Goal: Task Accomplishment & Management: Contribute content

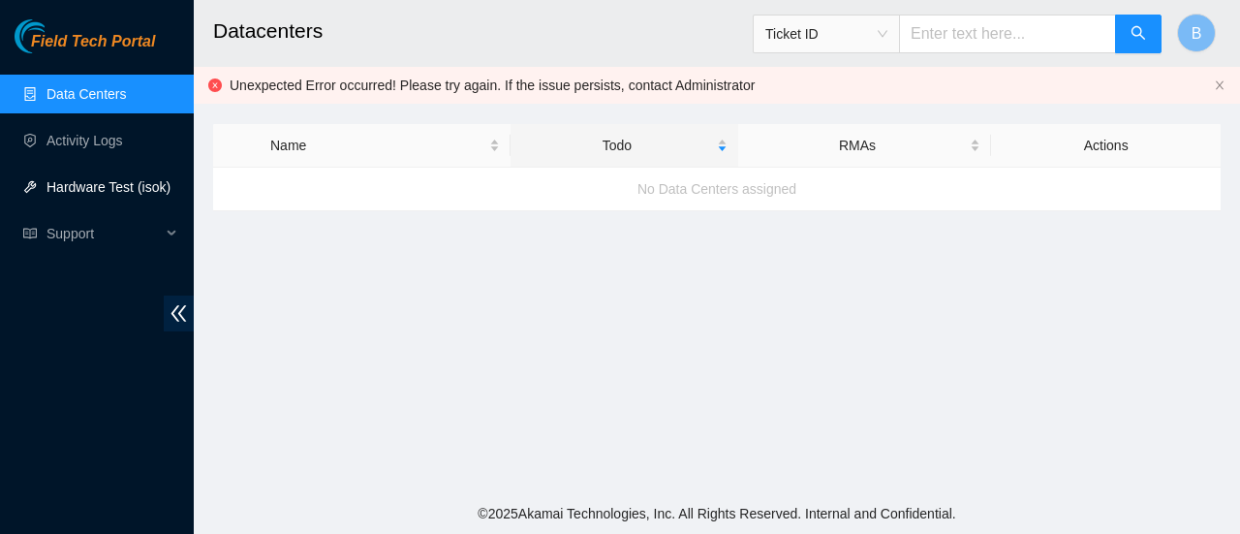
click at [91, 191] on link "Hardware Test (isok)" at bounding box center [109, 187] width 124 height 16
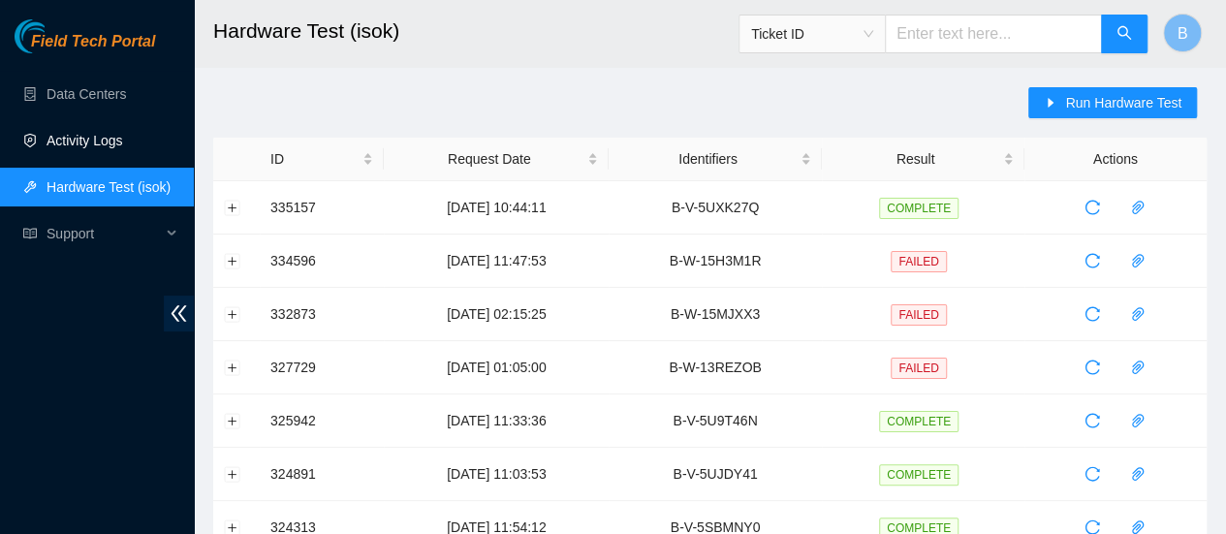
click at [121, 146] on link "Activity Logs" at bounding box center [85, 141] width 77 height 16
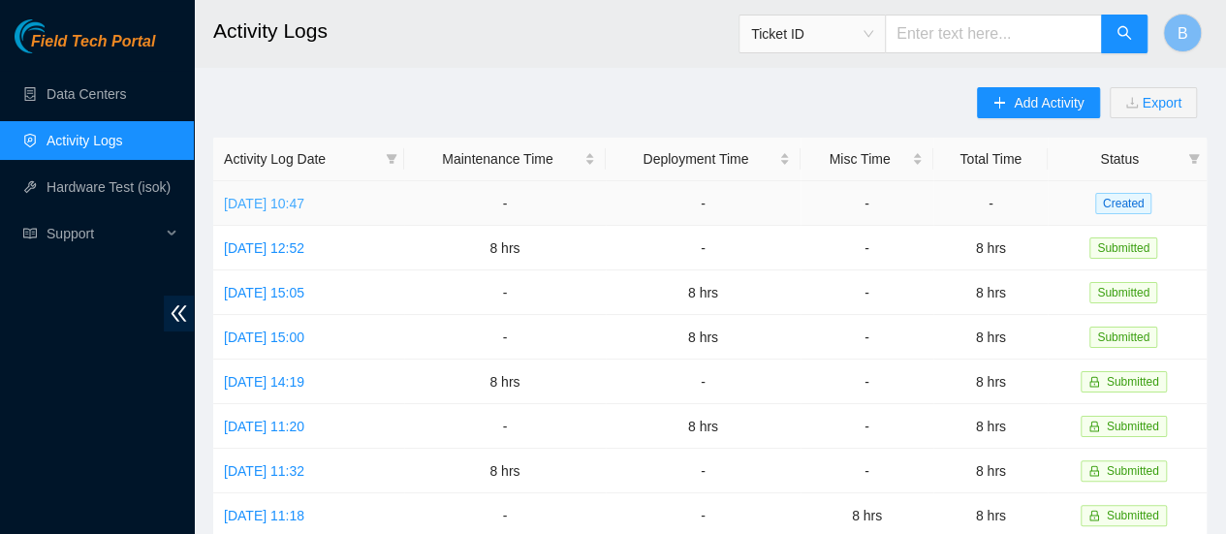
click at [304, 203] on link "Thu, 11 Sep 2025 10:47" at bounding box center [264, 204] width 80 height 16
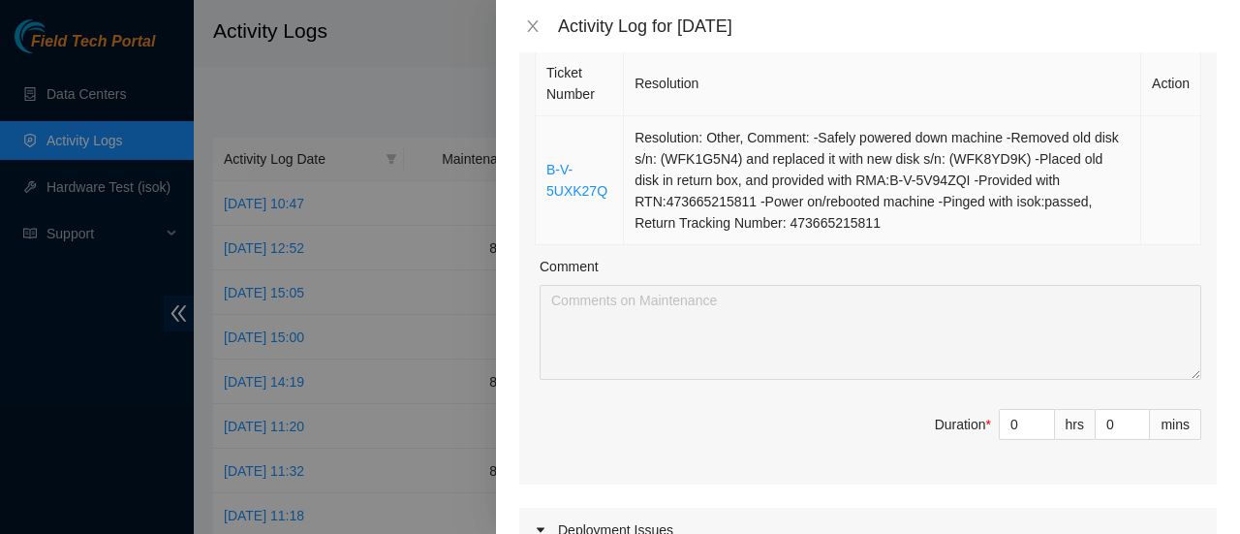
scroll to position [304, 0]
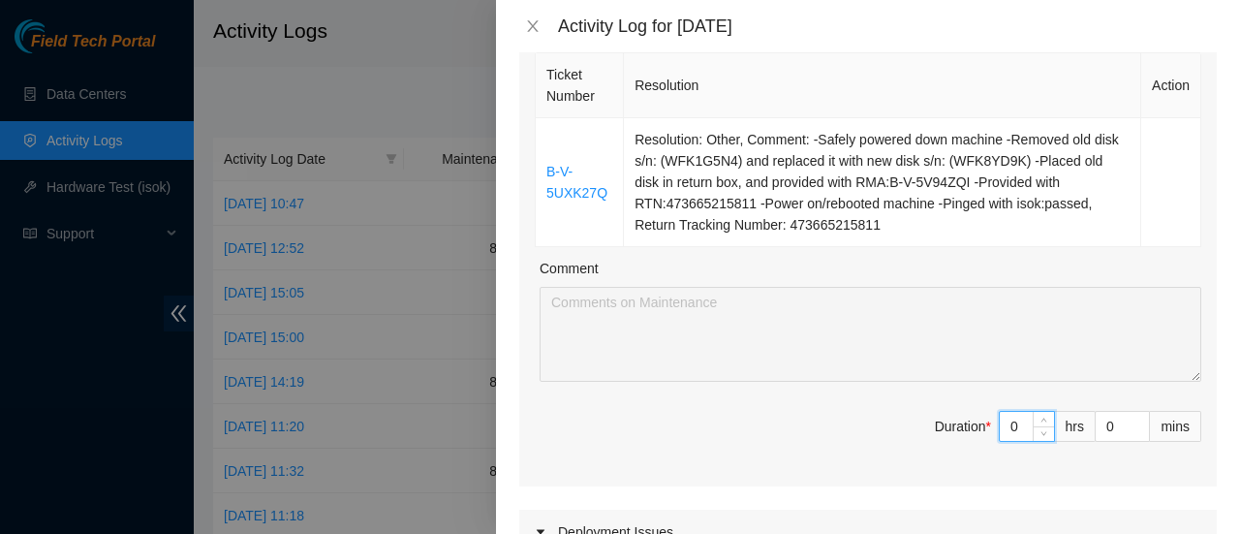
click at [1001, 422] on input "0" at bounding box center [1027, 426] width 54 height 29
type input "8"
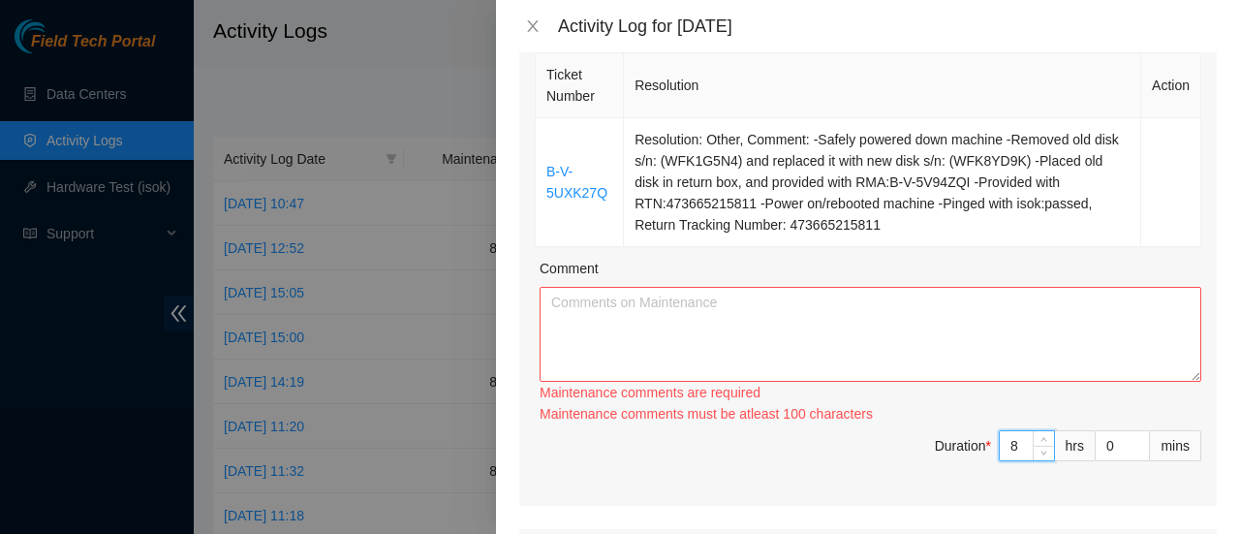
type input "8"
click at [638, 306] on textarea "Comment" at bounding box center [871, 334] width 662 height 95
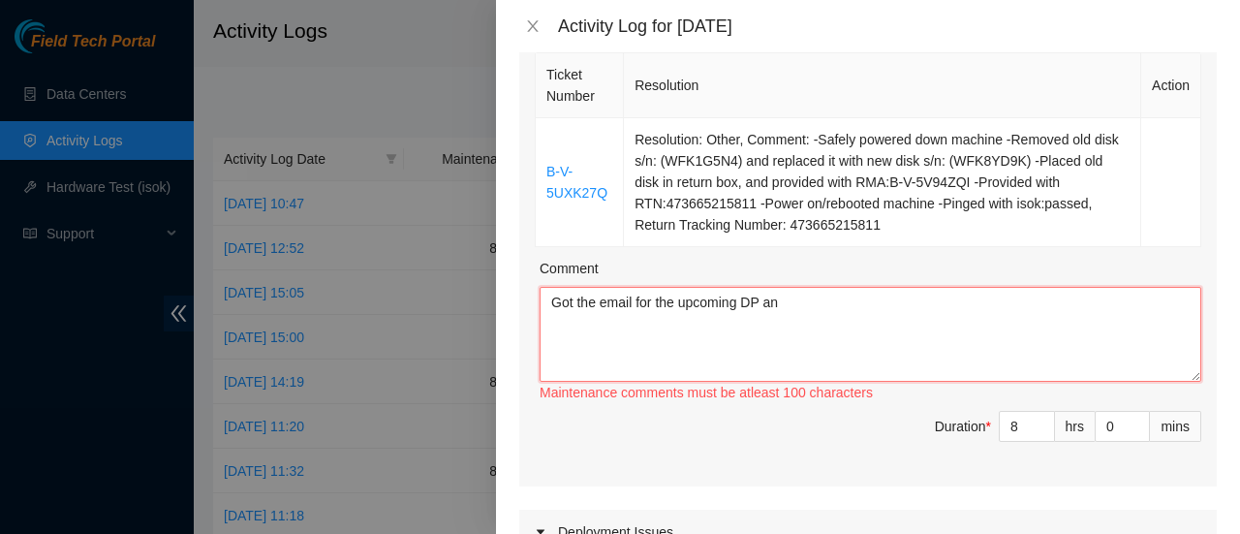
click at [796, 297] on textarea "Got the email for the upcoming DP an" at bounding box center [871, 334] width 662 height 95
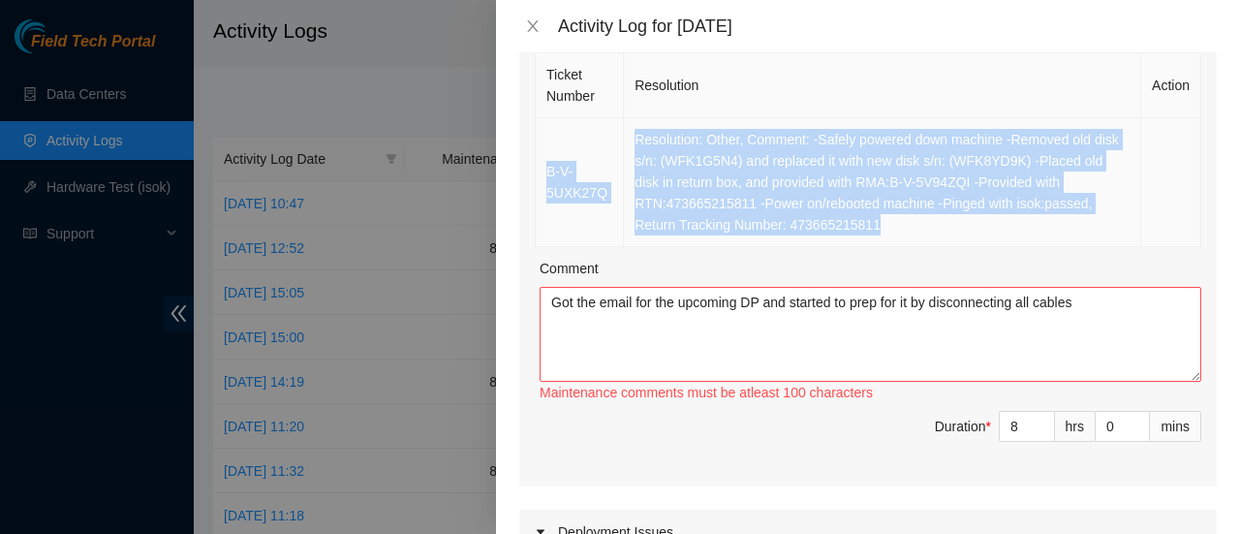
drag, startPoint x: 897, startPoint y: 227, endPoint x: 541, endPoint y: 160, distance: 362.8
click at [541, 160] on tr "B-V-5UXK27Q Resolution: Other, Comment: -Safely powered down machine -Removed o…" at bounding box center [869, 182] width 666 height 129
copy tr "B-V-5UXK27Q Resolution: Other, Comment: -Safely powered down machine -Removed o…"
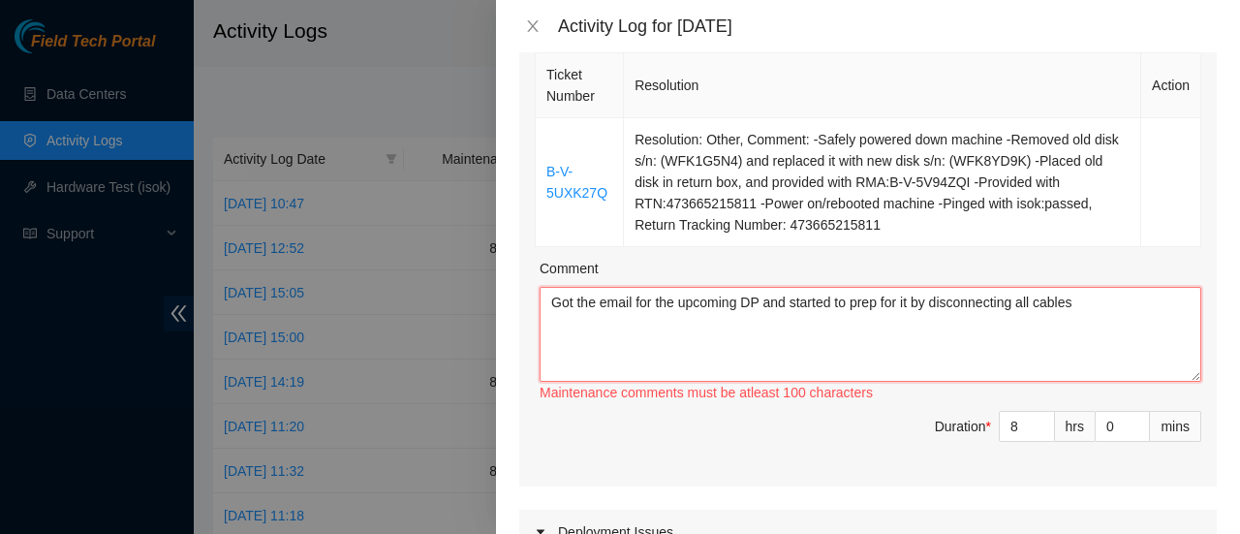
click at [636, 324] on textarea "Got the email for the upcoming DP and started to prep for it by disconnecting a…" at bounding box center [871, 334] width 662 height 95
paste textarea "B-V-5UXK27Q Resolution: Other, Comment: -Safely powered down machine -Removed o…"
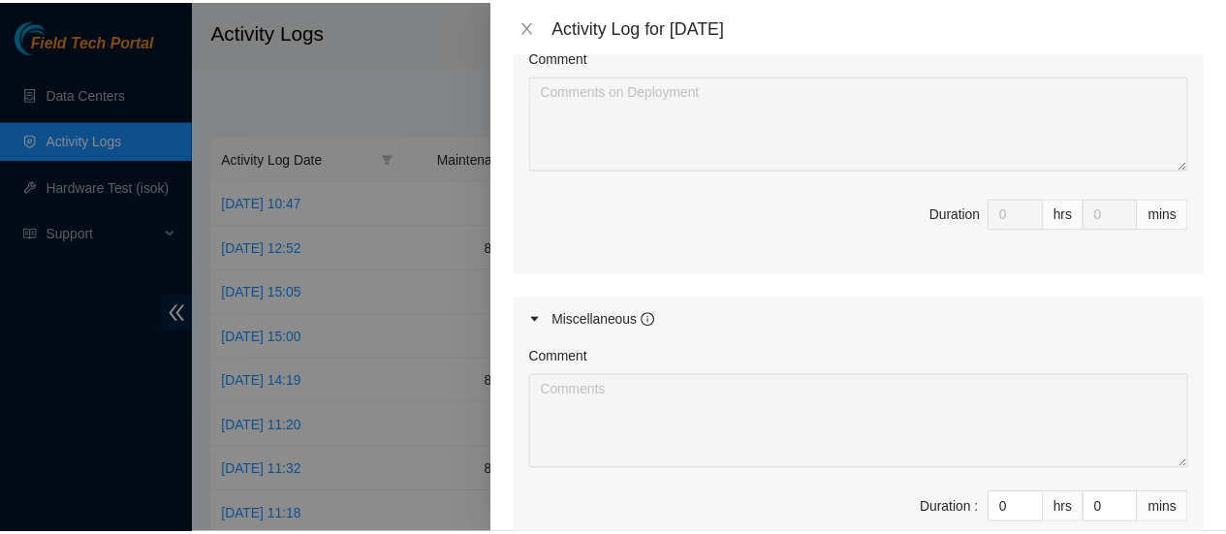
scroll to position [1155, 0]
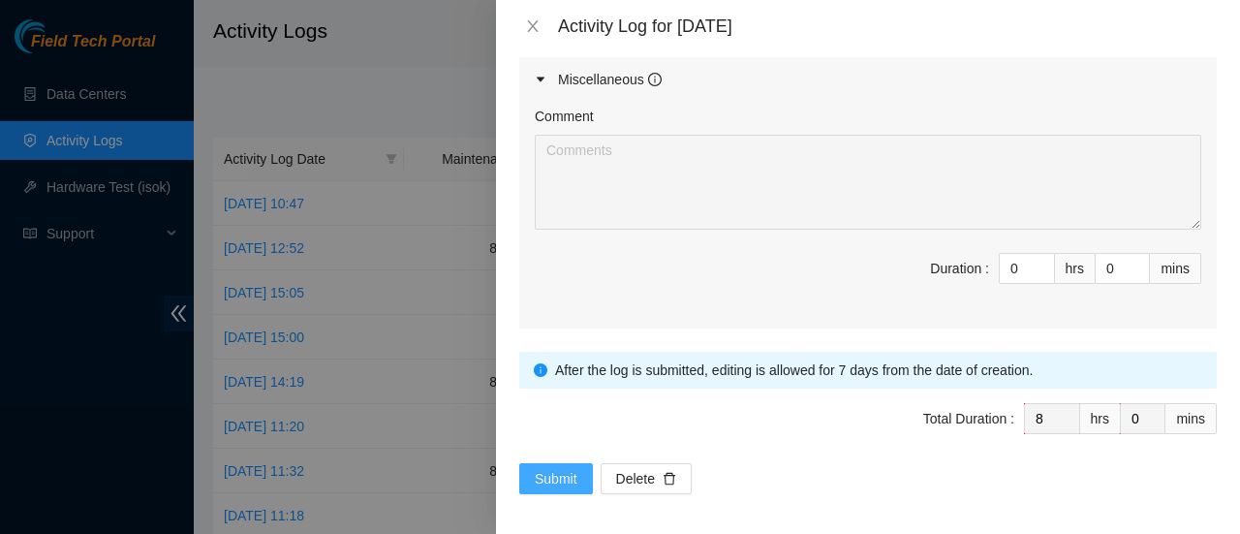
type textarea "Got the email for the upcoming DP and started to prep for it by disconnecting a…"
click at [579, 464] on button "Submit" at bounding box center [556, 478] width 74 height 31
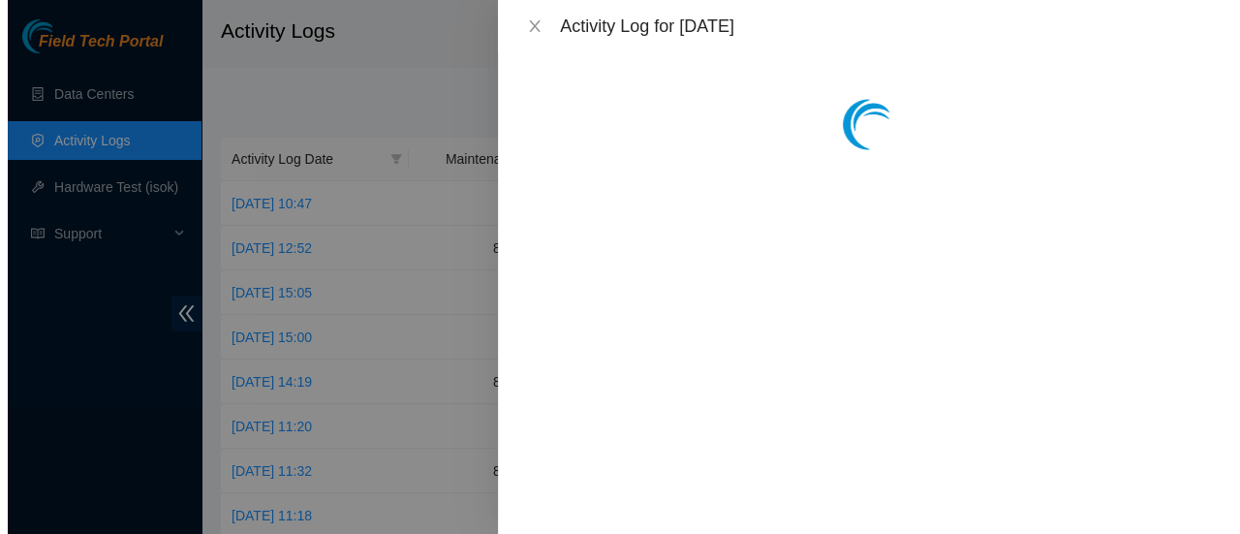
scroll to position [0, 0]
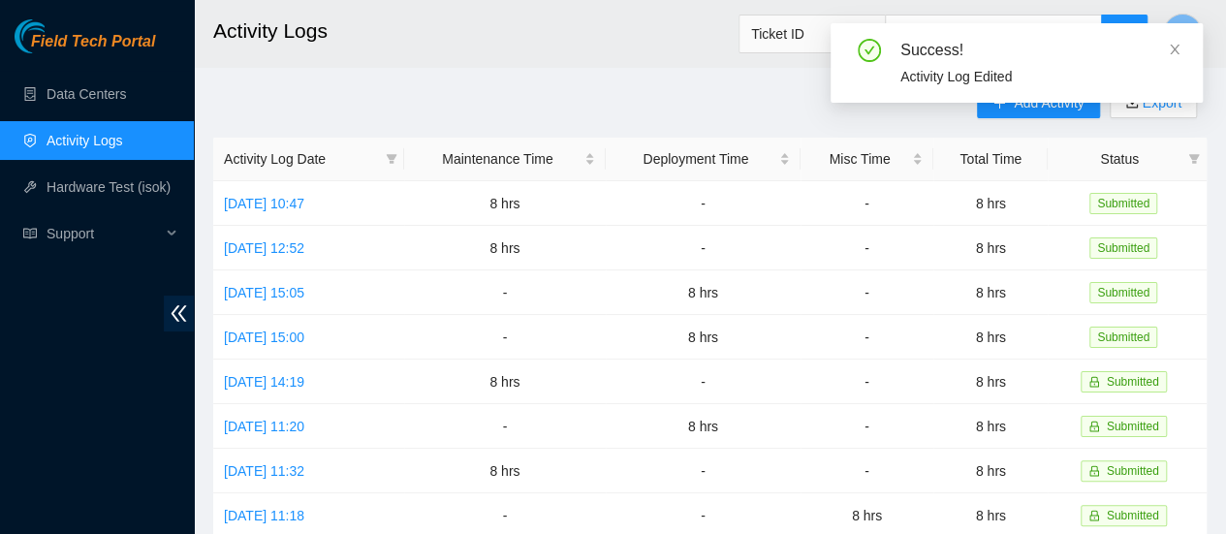
click at [1044, 109] on div "Success! Activity Log Edited" at bounding box center [1016, 70] width 372 height 95
click at [1173, 46] on icon "close" at bounding box center [1175, 50] width 14 height 14
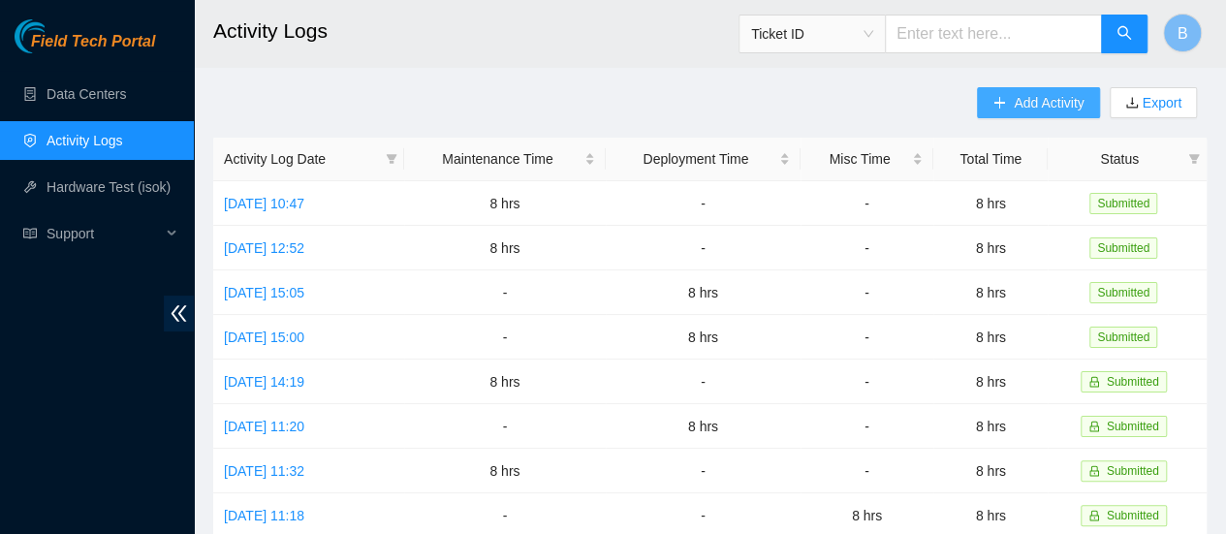
click at [1046, 109] on span "Add Activity" at bounding box center [1049, 102] width 70 height 21
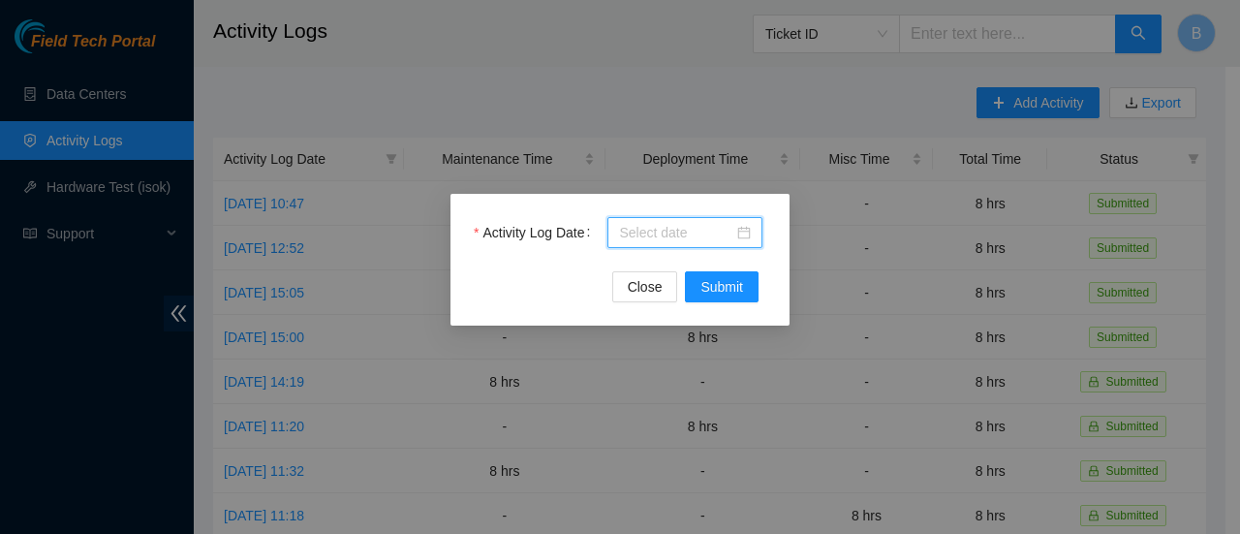
click at [703, 238] on body "Field Tech Portal Data Centers Activity Logs Hardware Test (isok) Support Activ…" at bounding box center [613, 267] width 1226 height 534
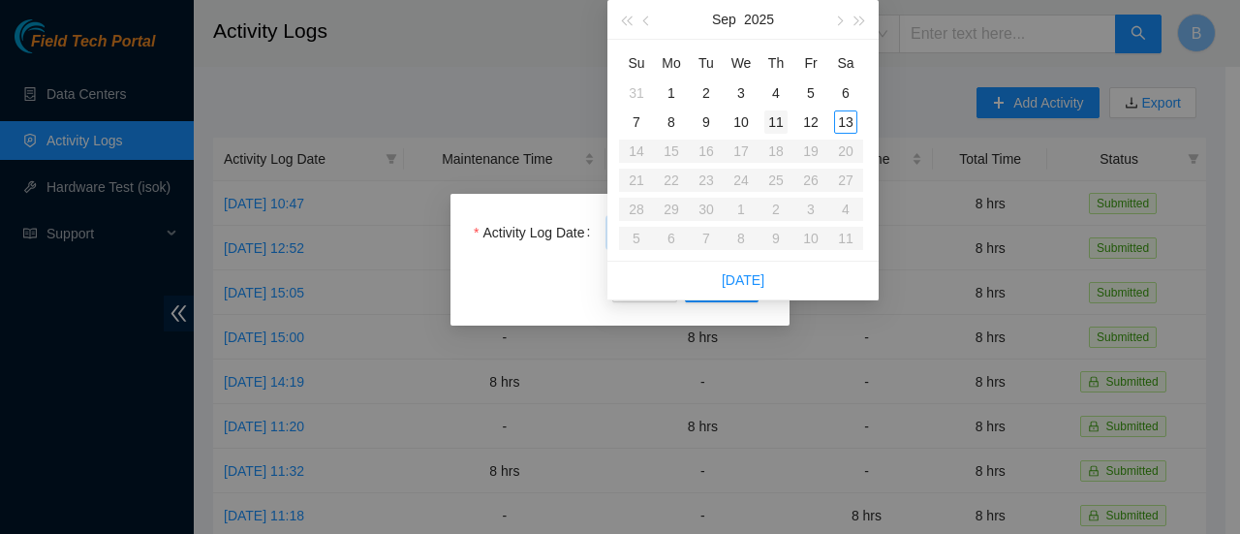
type input "[DATE]"
click at [815, 126] on div "12" at bounding box center [810, 121] width 23 height 23
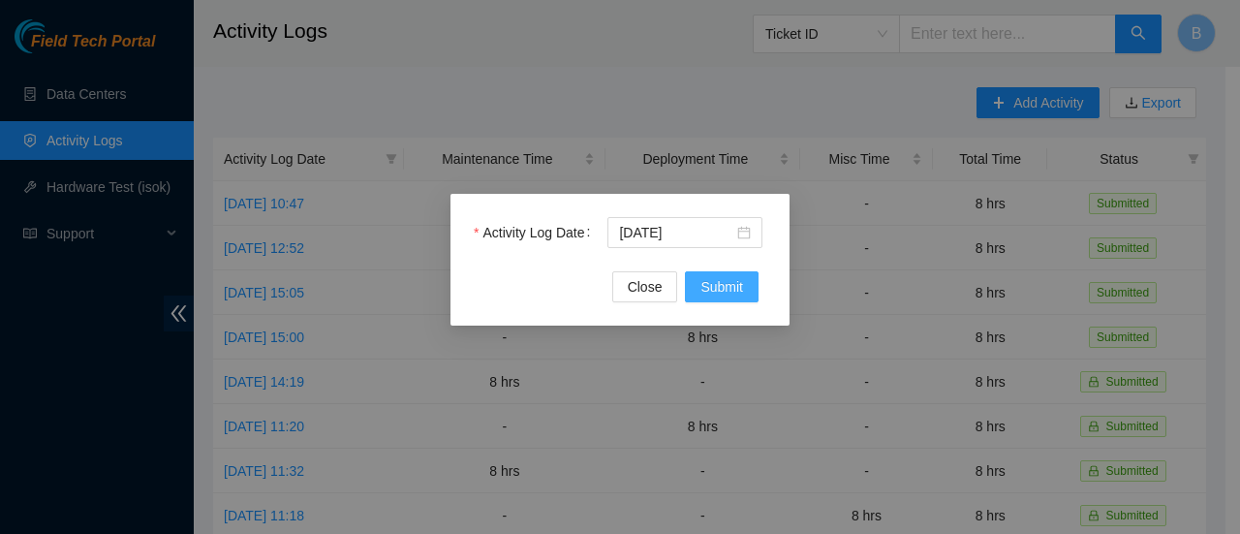
click at [725, 284] on span "Submit" at bounding box center [722, 286] width 43 height 21
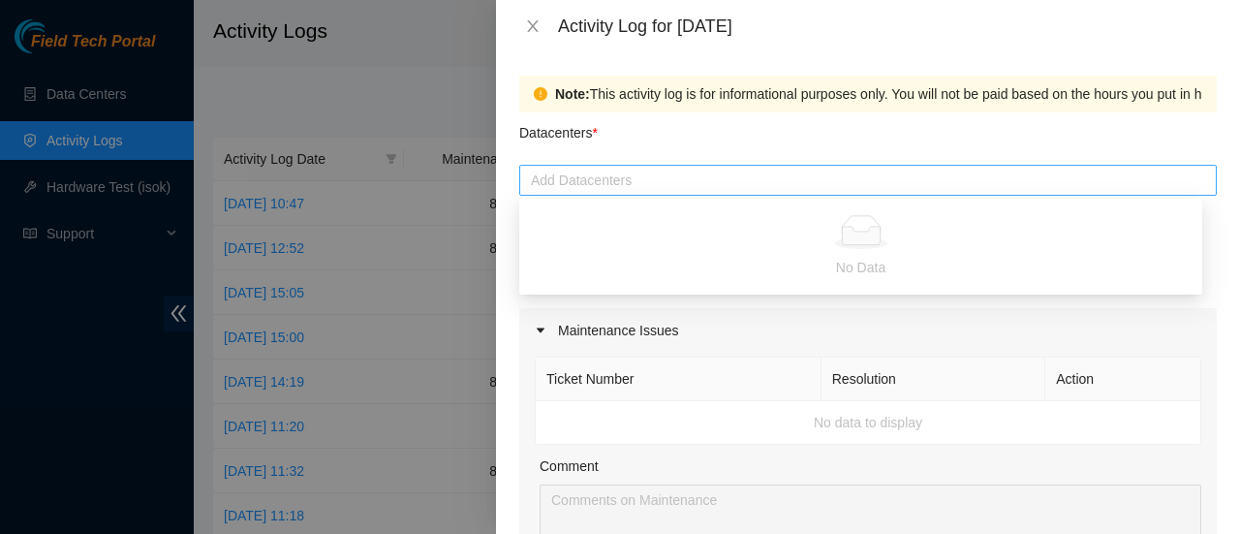
click at [612, 179] on div at bounding box center [868, 180] width 688 height 23
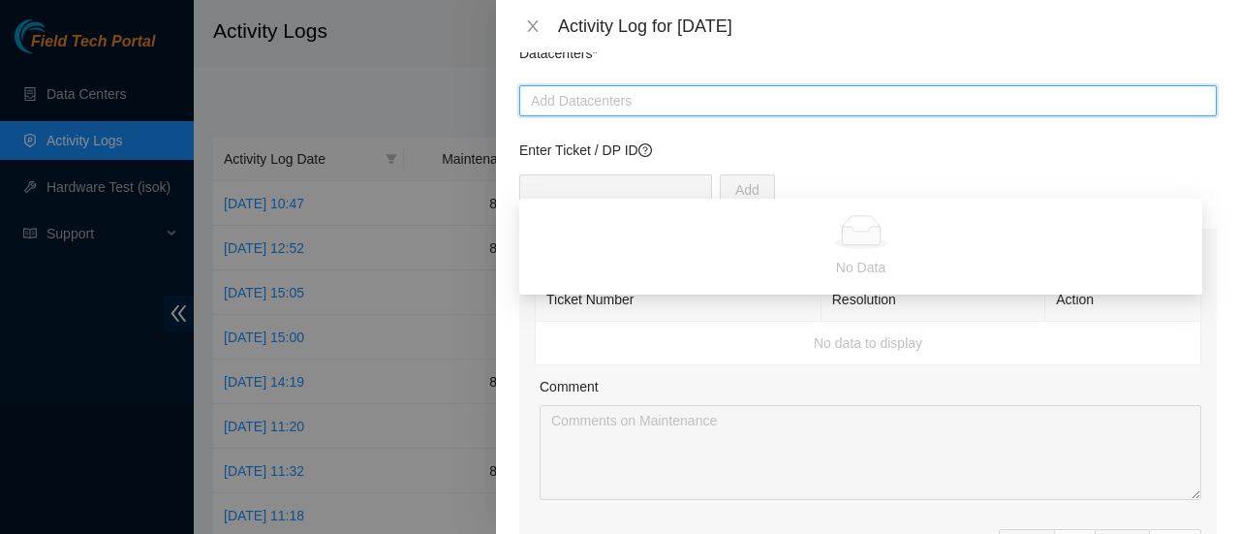
scroll to position [80, 0]
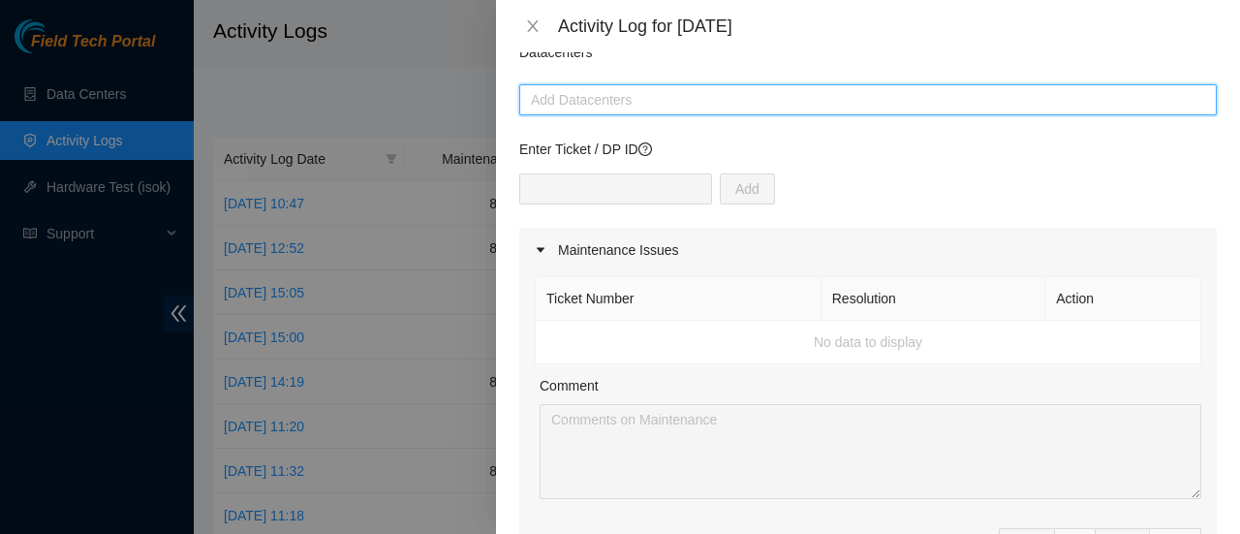
click at [574, 99] on div at bounding box center [868, 99] width 688 height 23
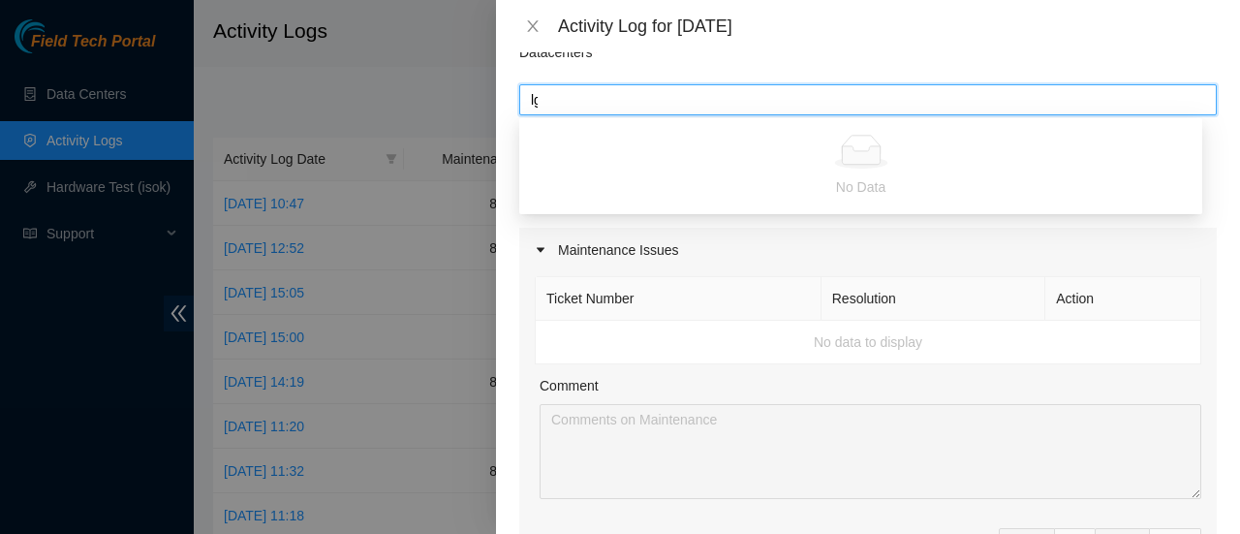
type input "l"
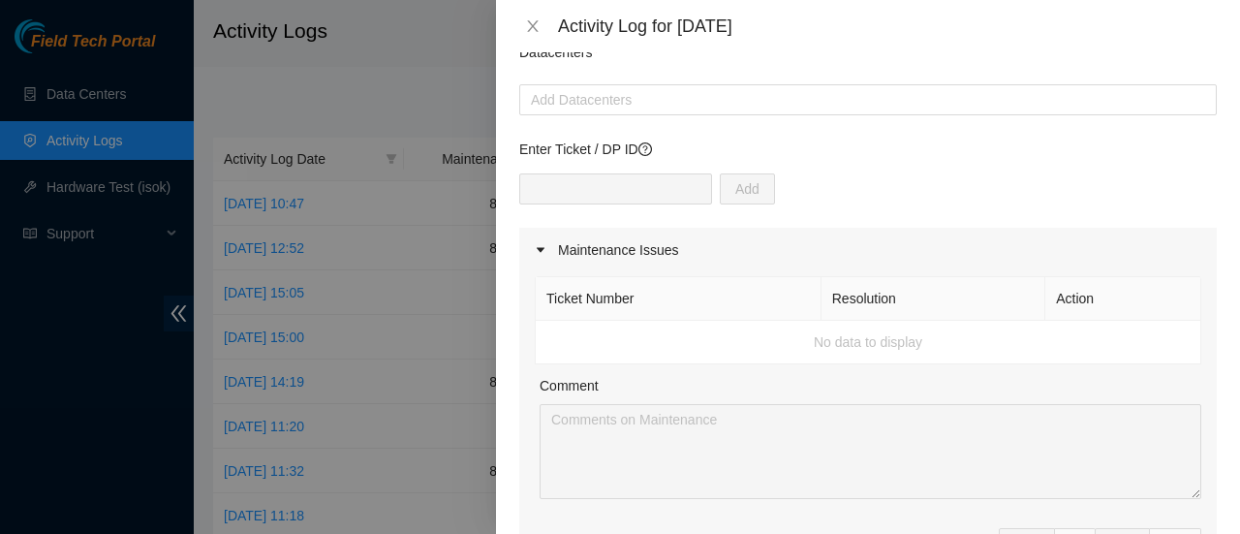
click at [533, 36] on div "Activity Log for 12-09-2025" at bounding box center [868, 26] width 698 height 21
click at [532, 24] on icon "close" at bounding box center [532, 26] width 11 height 12
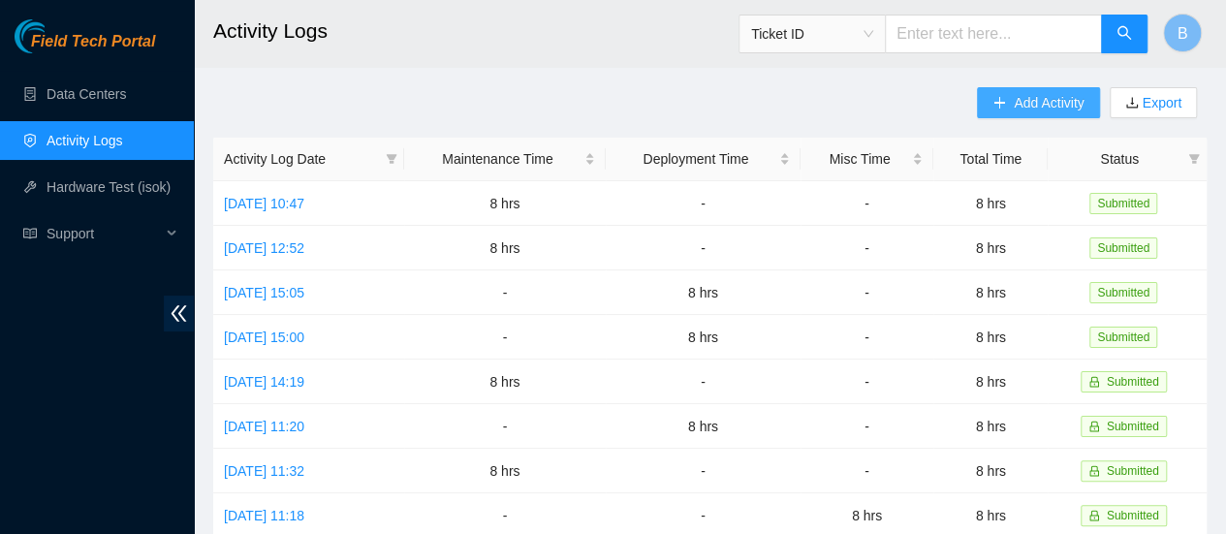
click at [1040, 109] on span "Add Activity" at bounding box center [1049, 102] width 70 height 21
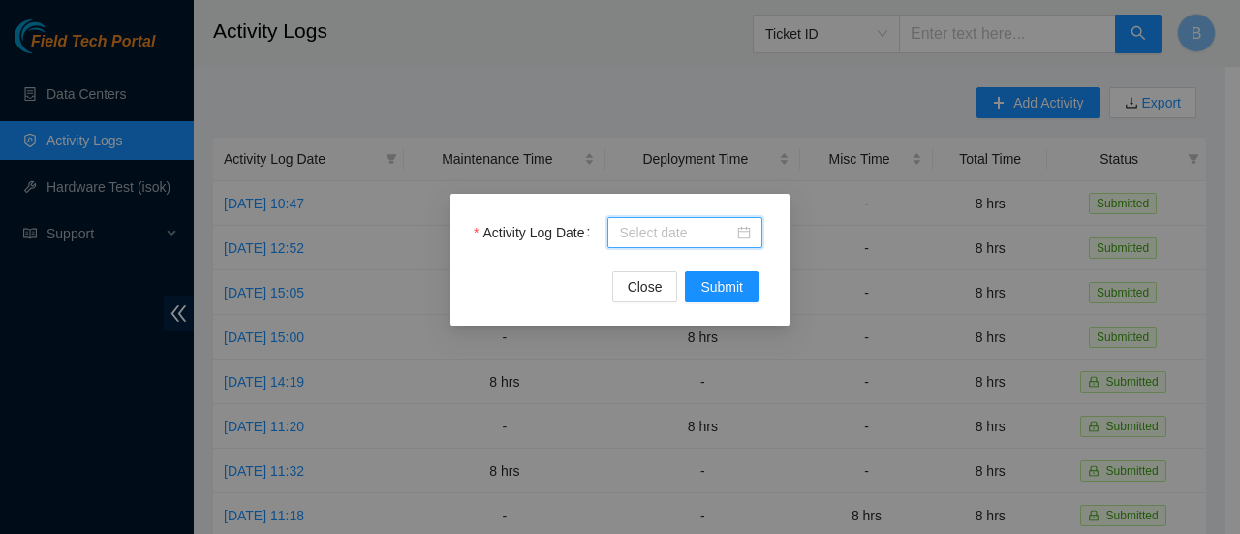
click at [665, 229] on body "Field Tech Portal Data Centers Activity Logs Hardware Test (isok) Support Activ…" at bounding box center [613, 267] width 1226 height 534
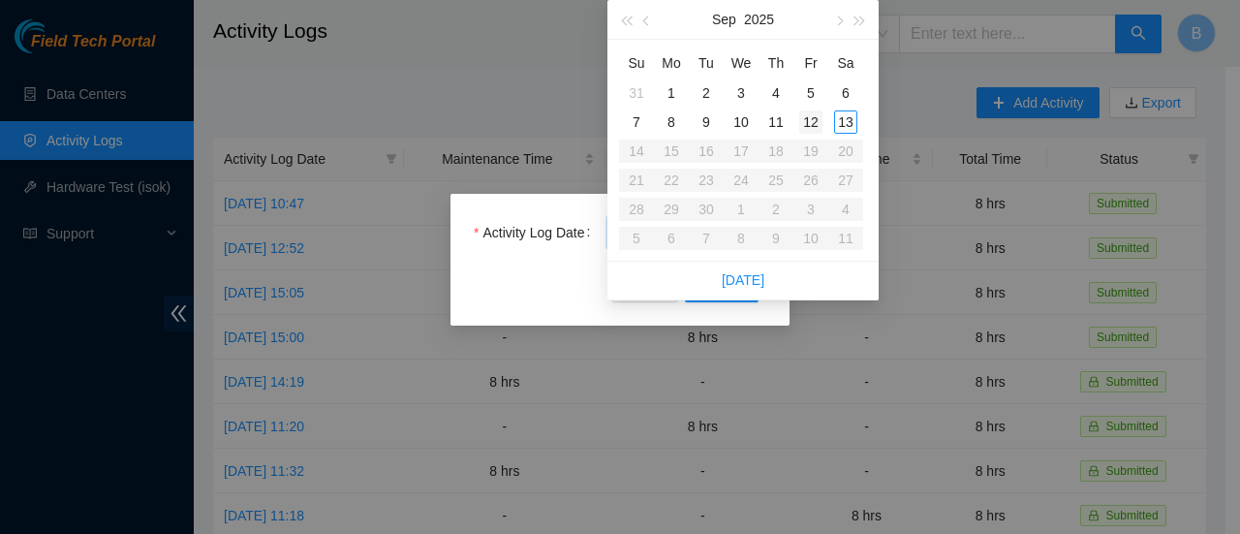
type input "2025-09-12"
click at [816, 121] on div "12" at bounding box center [810, 121] width 23 height 23
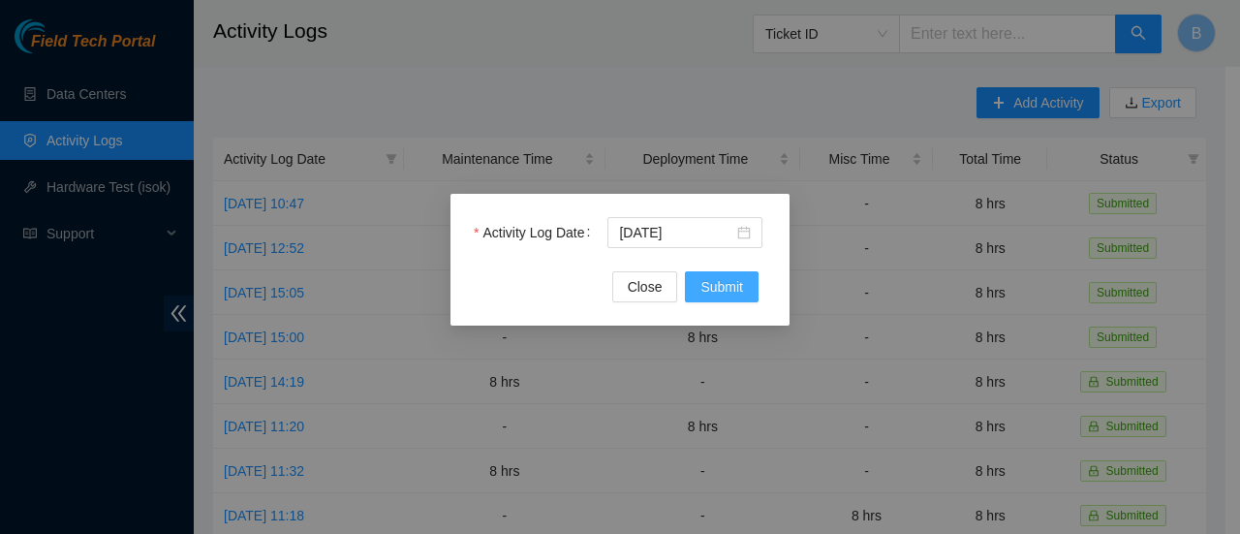
click at [723, 278] on span "Submit" at bounding box center [722, 286] width 43 height 21
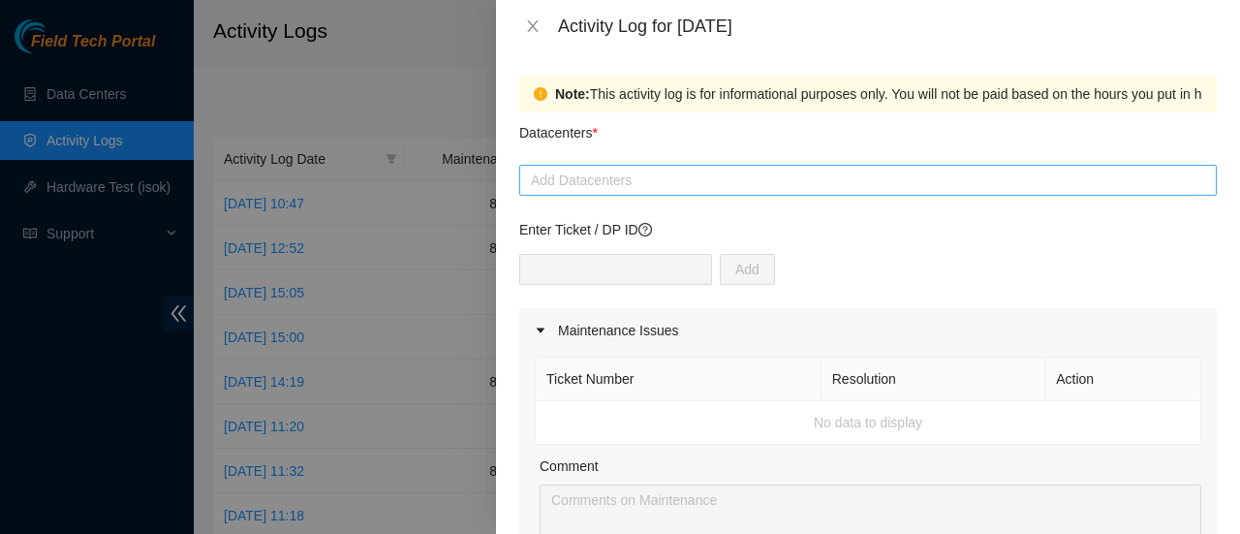
click at [564, 175] on div at bounding box center [868, 180] width 688 height 23
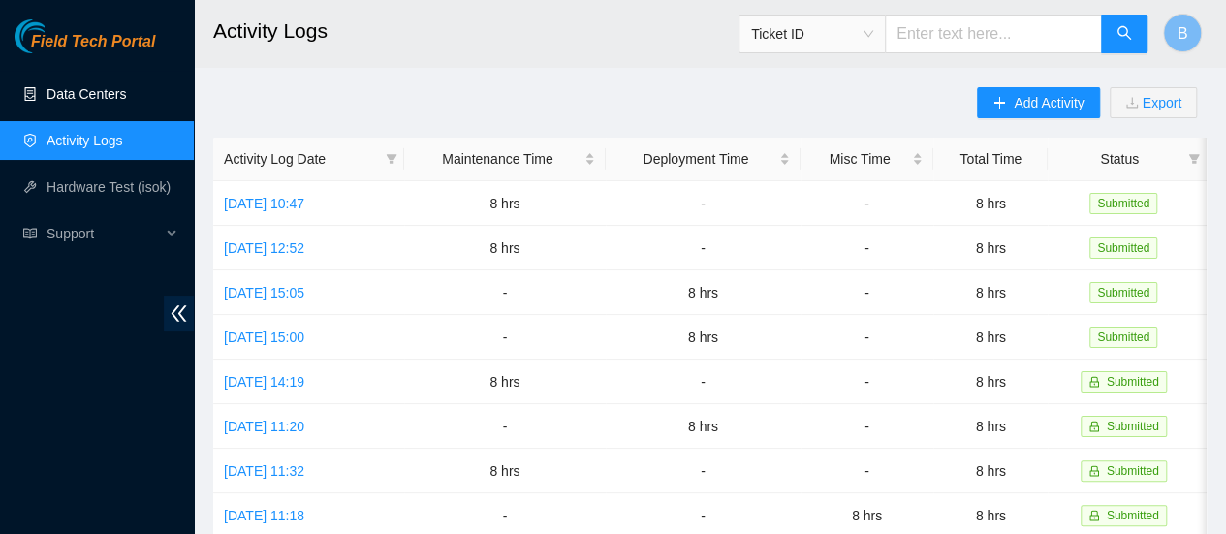
click at [109, 93] on link "Data Centers" at bounding box center [86, 94] width 79 height 16
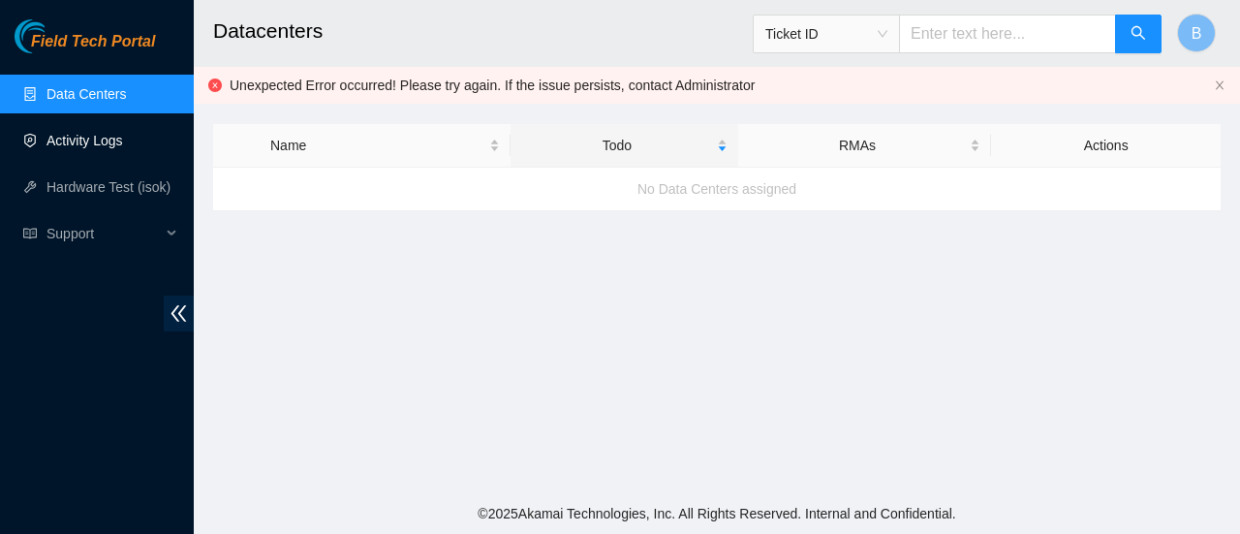
click at [74, 133] on link "Activity Logs" at bounding box center [85, 141] width 77 height 16
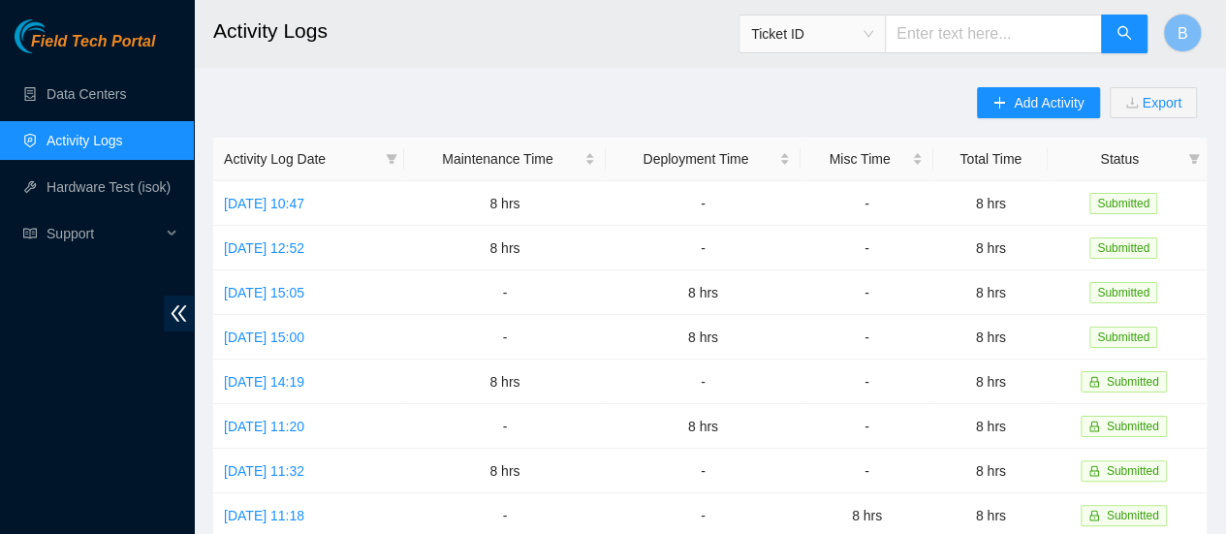
click at [1043, 123] on div "Add Activity Export" at bounding box center [1092, 112] width 230 height 50
click at [1043, 106] on span "Add Activity" at bounding box center [1049, 102] width 70 height 21
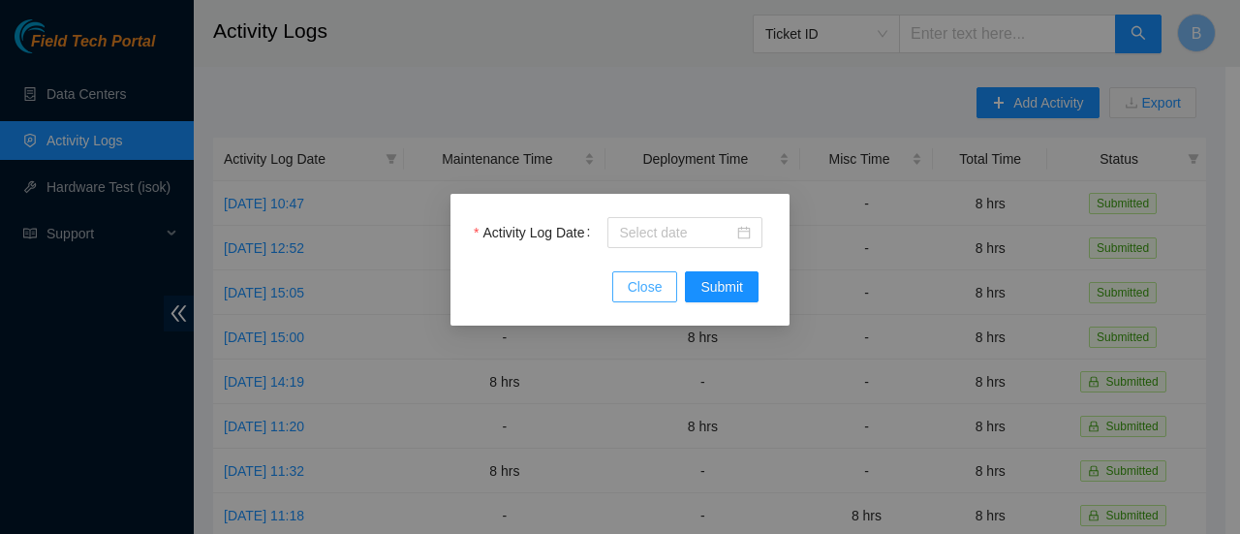
click at [654, 297] on span "Close" at bounding box center [645, 286] width 35 height 21
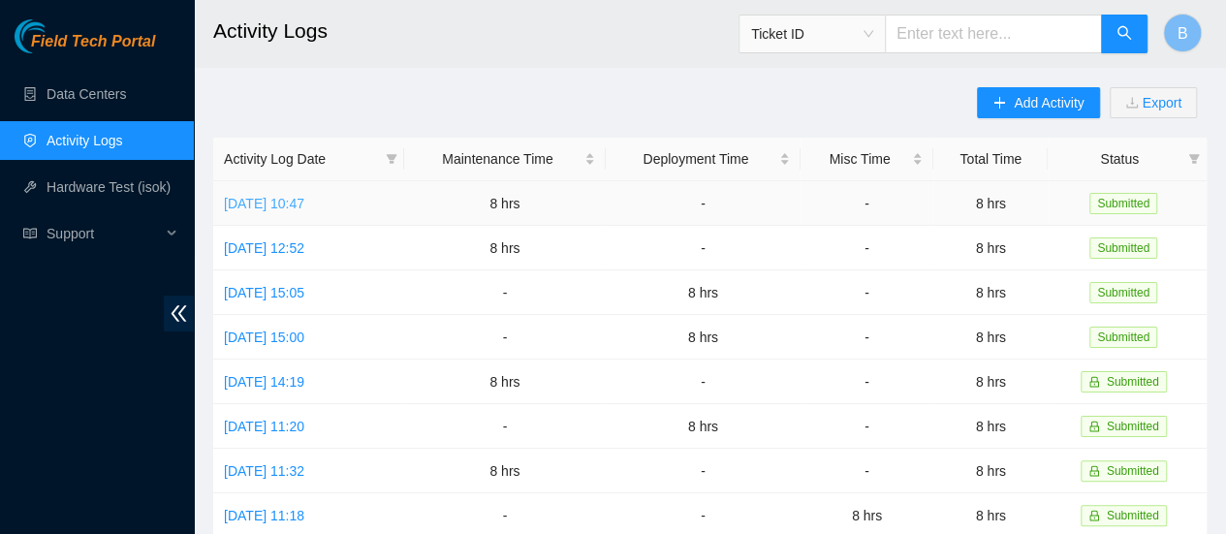
click at [304, 199] on link "Thu, 11 Sep 2025 10:47" at bounding box center [264, 204] width 80 height 16
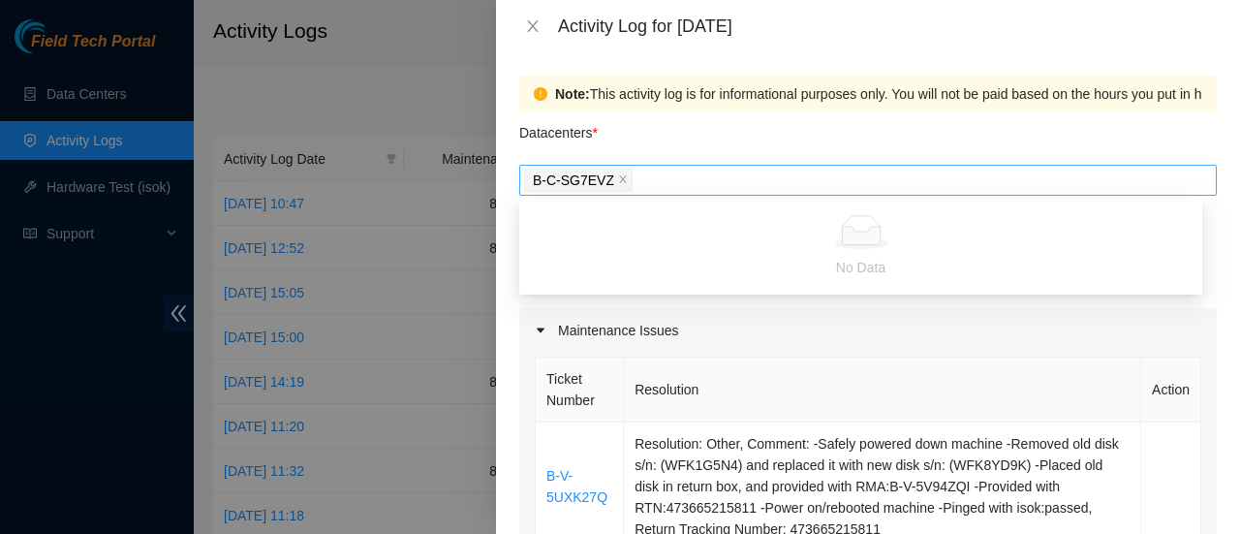
click at [646, 181] on div "B-C-SG7EVZ" at bounding box center [868, 180] width 688 height 27
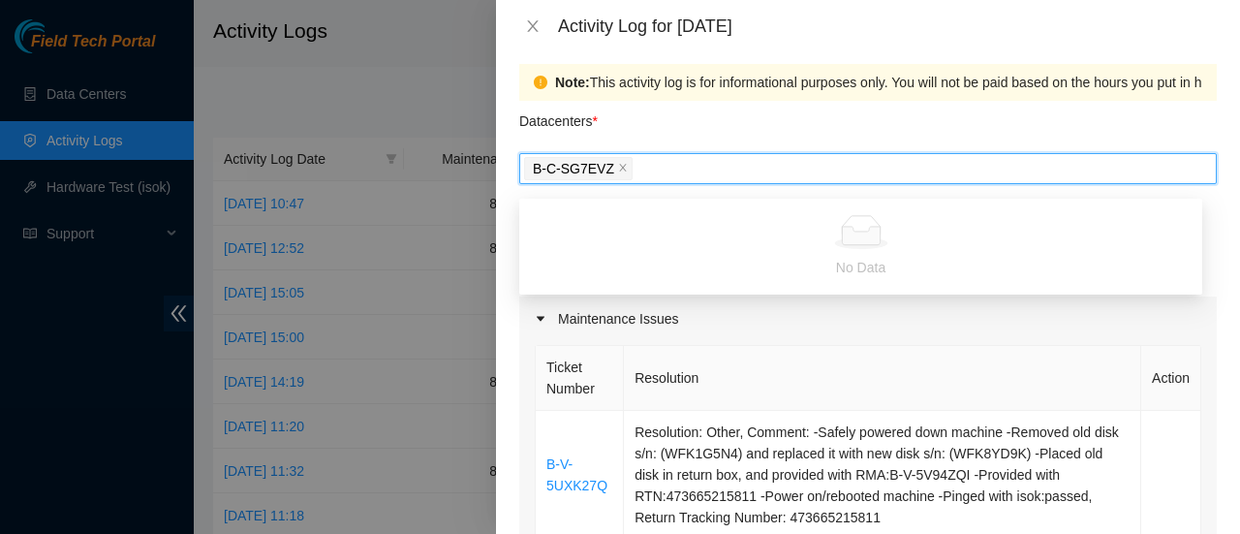
scroll to position [14, 0]
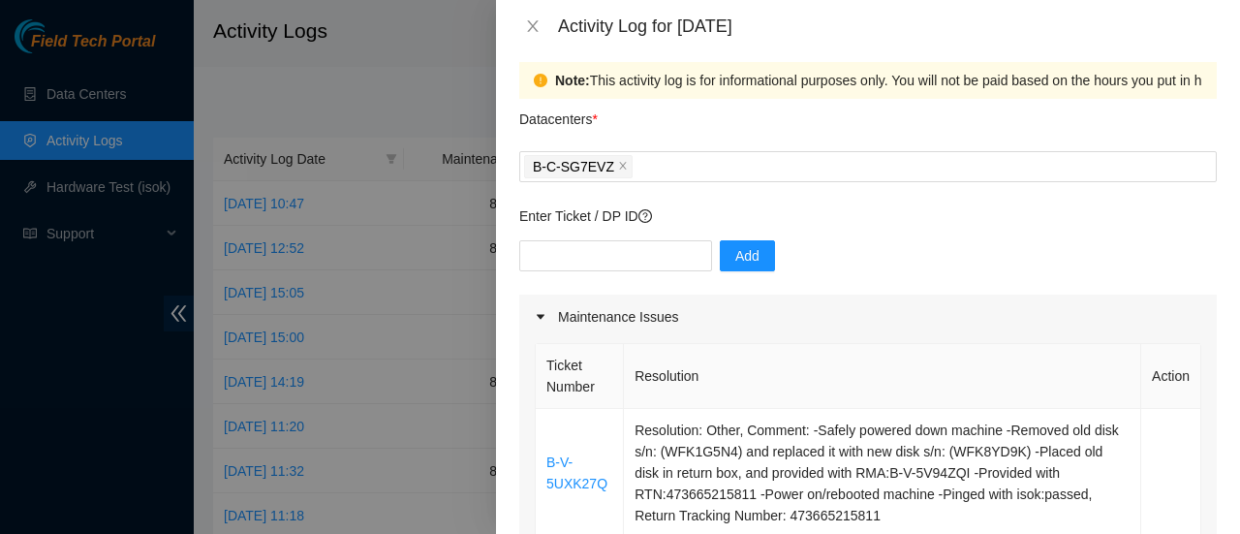
click at [399, 39] on div at bounding box center [620, 267] width 1240 height 534
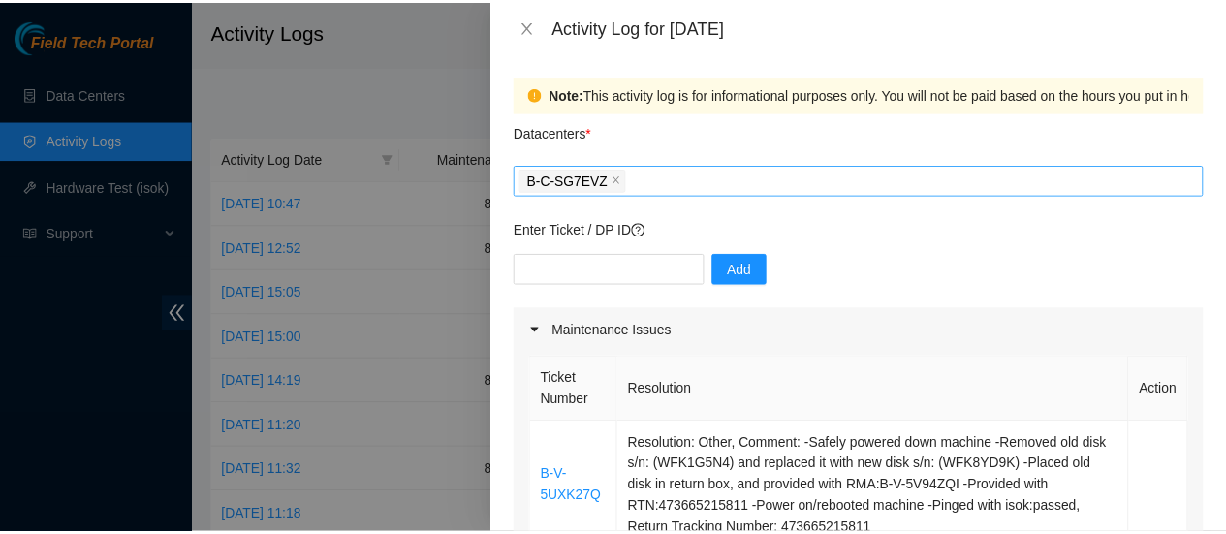
scroll to position [1, 0]
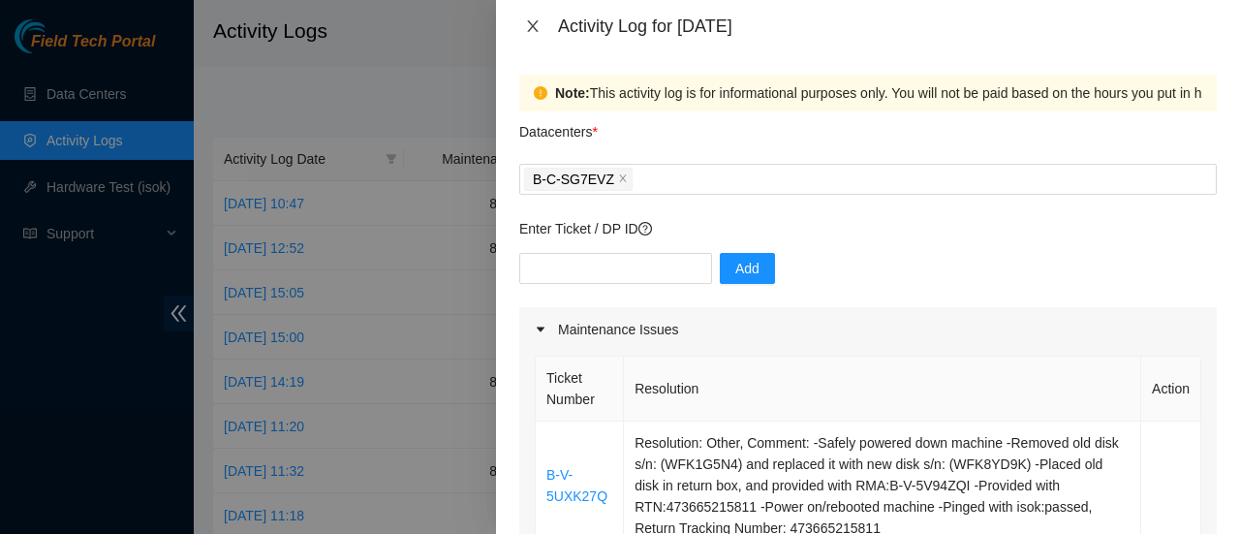
click at [531, 28] on icon "close" at bounding box center [532, 26] width 11 height 12
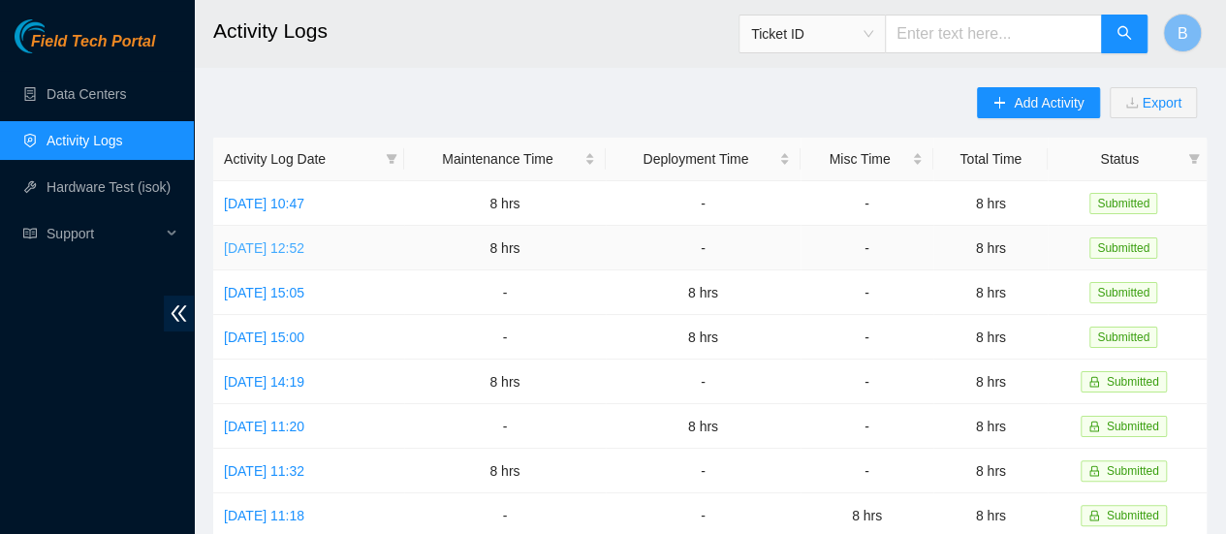
click at [304, 251] on link "[DATE] 12:52" at bounding box center [264, 248] width 80 height 16
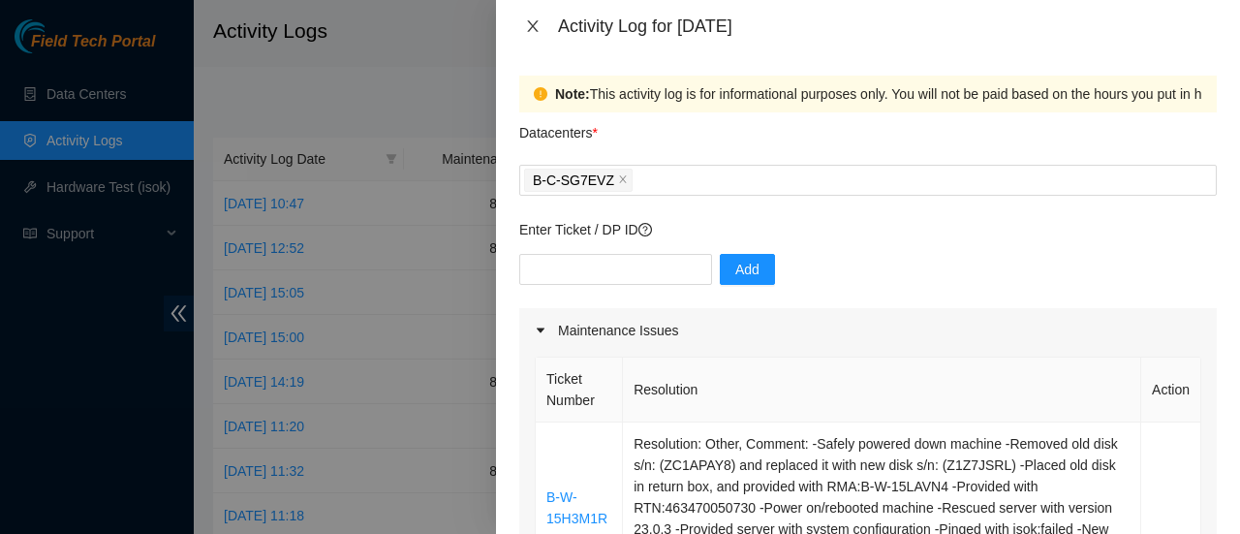
click at [544, 27] on button "Close" at bounding box center [532, 26] width 27 height 18
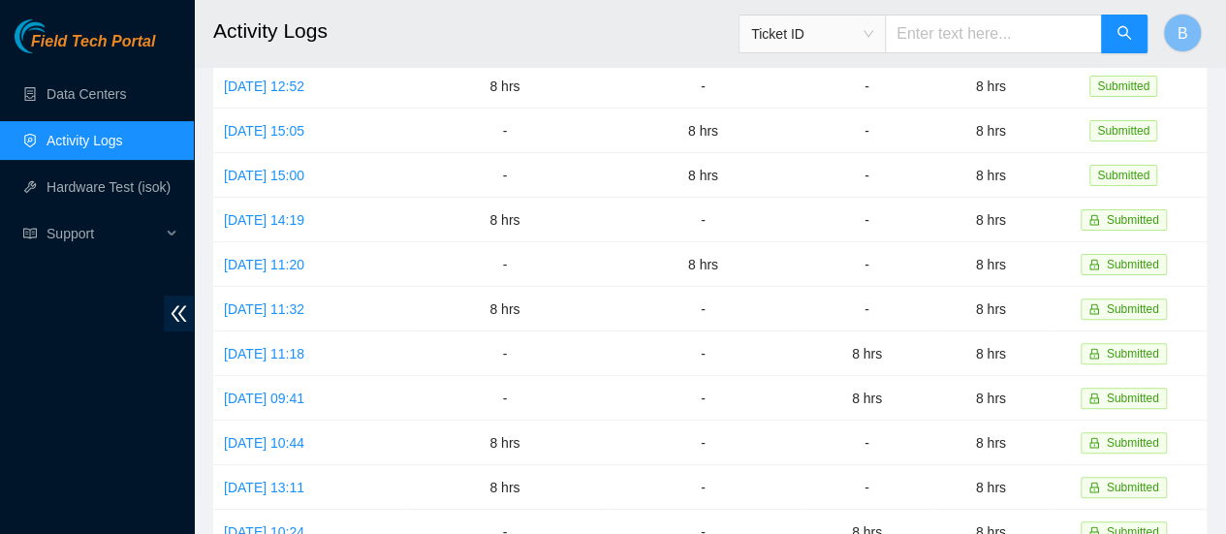
scroll to position [0, 0]
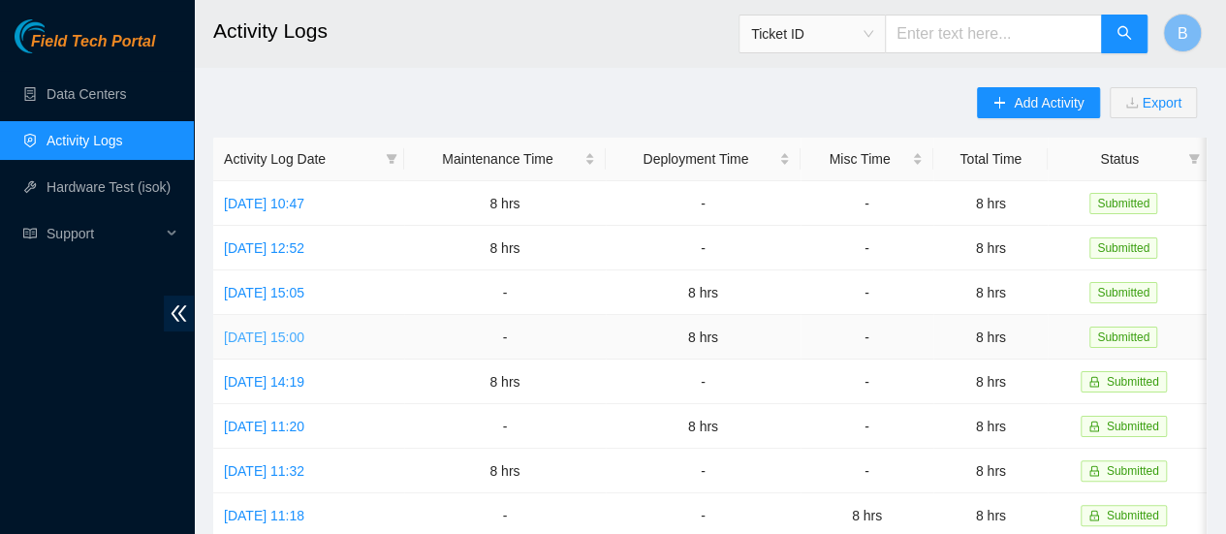
click at [304, 337] on link "[DATE] 15:00" at bounding box center [264, 337] width 80 height 16
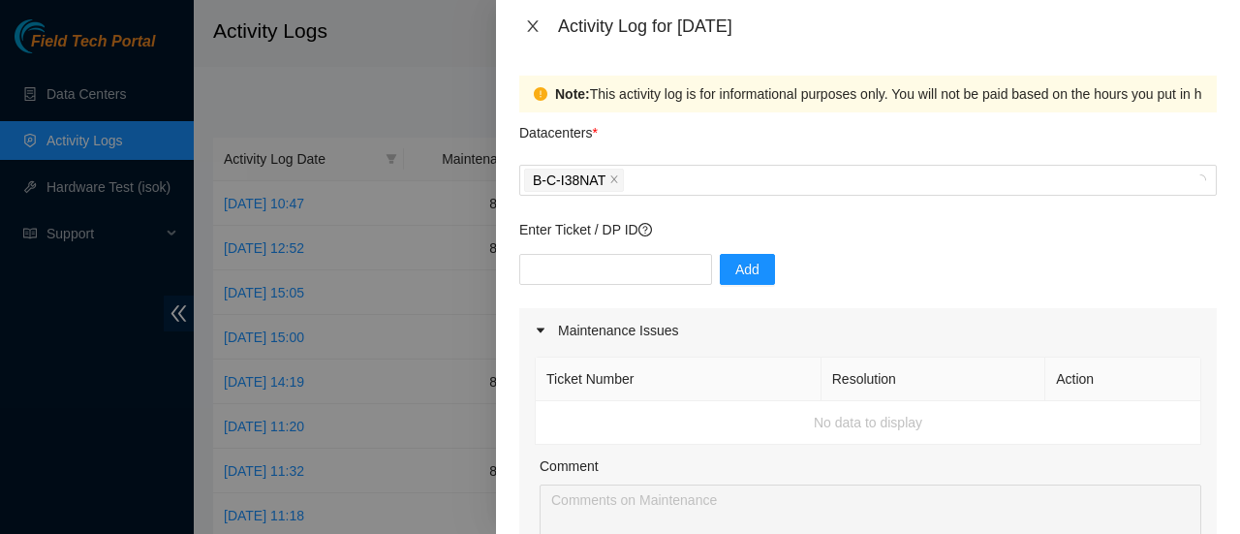
click at [531, 18] on icon "close" at bounding box center [533, 26] width 16 height 16
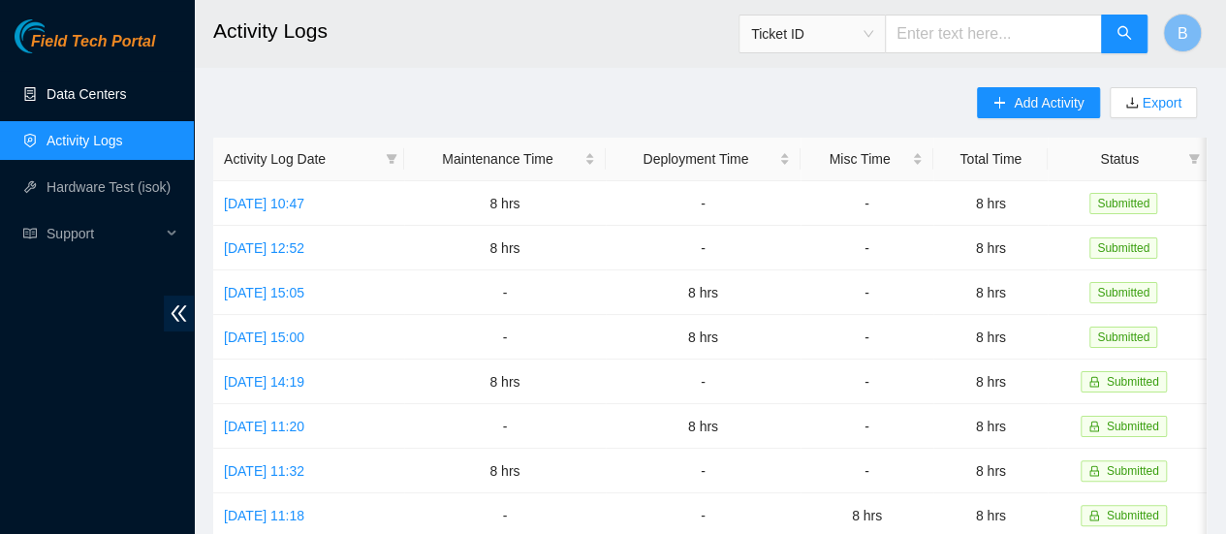
click at [81, 100] on link "Data Centers" at bounding box center [86, 94] width 79 height 16
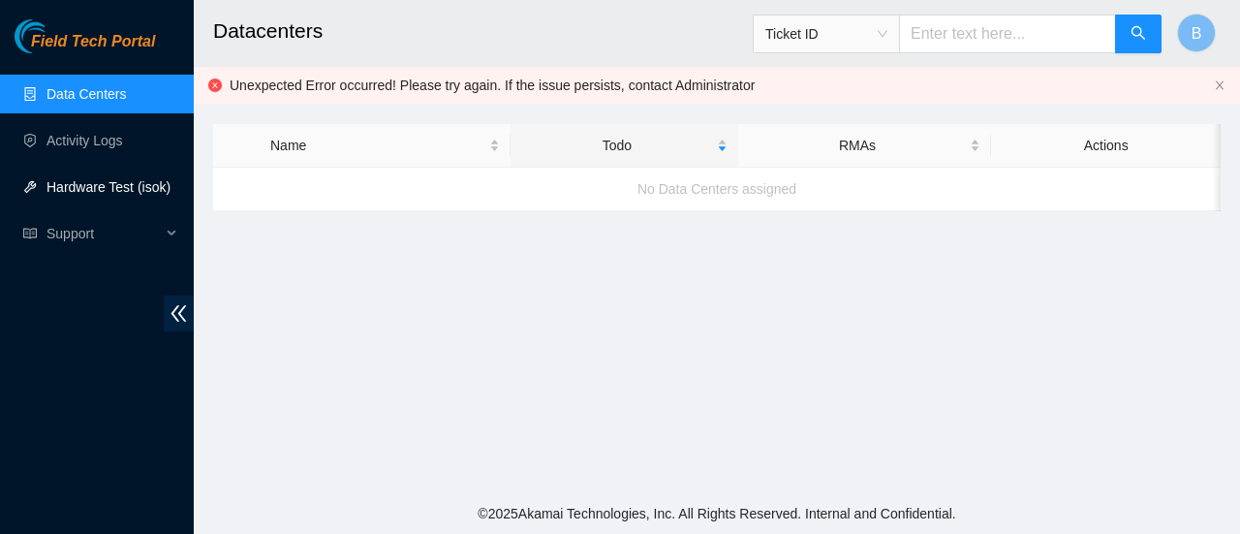
click at [99, 179] on link "Hardware Test (isok)" at bounding box center [109, 187] width 124 height 16
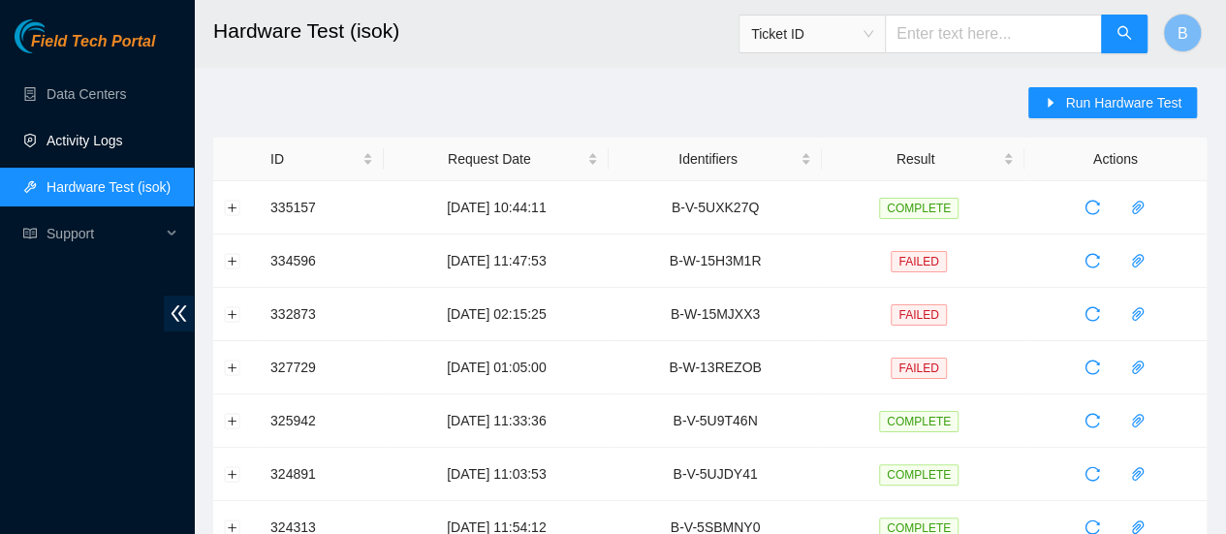
click at [68, 146] on link "Activity Logs" at bounding box center [85, 141] width 77 height 16
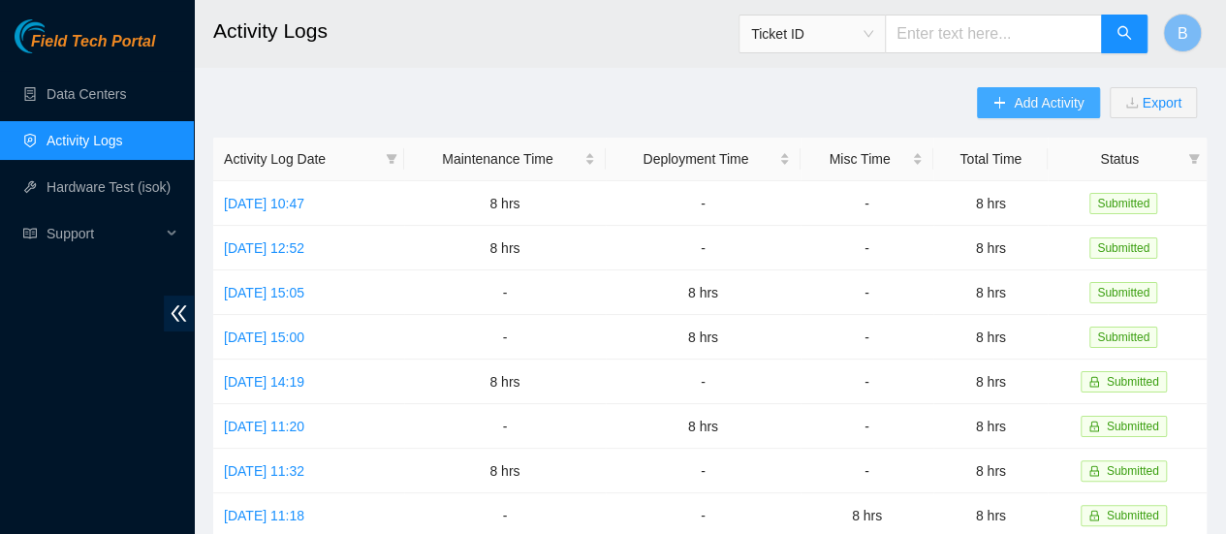
click at [1029, 104] on span "Add Activity" at bounding box center [1049, 102] width 70 height 21
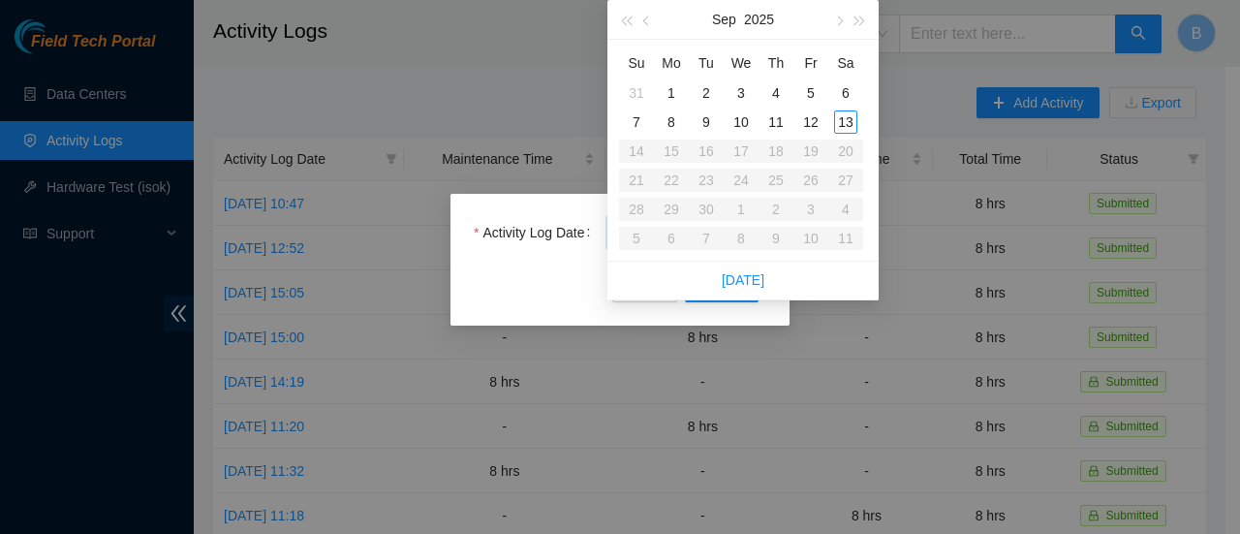
click at [715, 231] on body "Field Tech Portal Data Centers Activity Logs Hardware Test (isok) Support Activ…" at bounding box center [613, 267] width 1226 height 534
type input "2025-09-11"
type input "2025-09-12"
click at [816, 135] on td "12" at bounding box center [811, 122] width 35 height 29
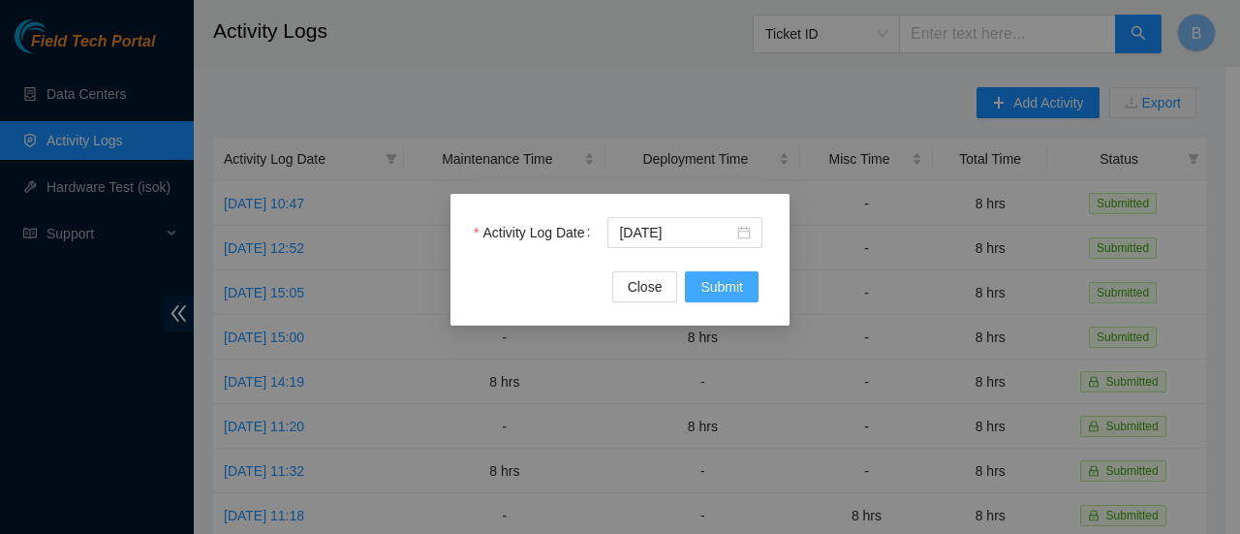
click at [752, 290] on button "Submit" at bounding box center [722, 286] width 74 height 31
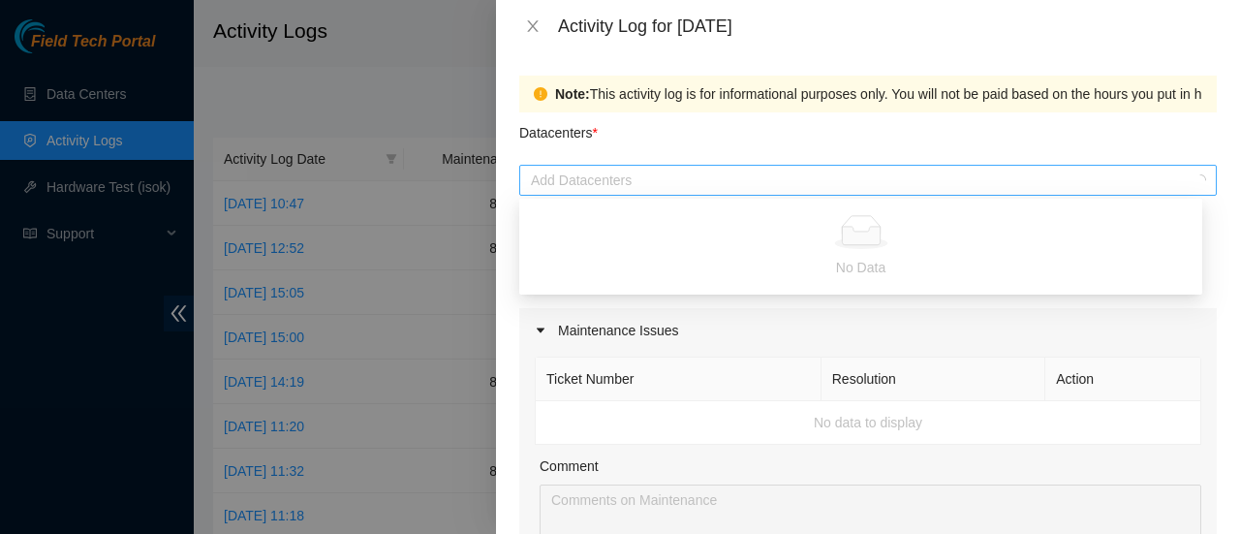
click at [684, 179] on div at bounding box center [858, 180] width 669 height 23
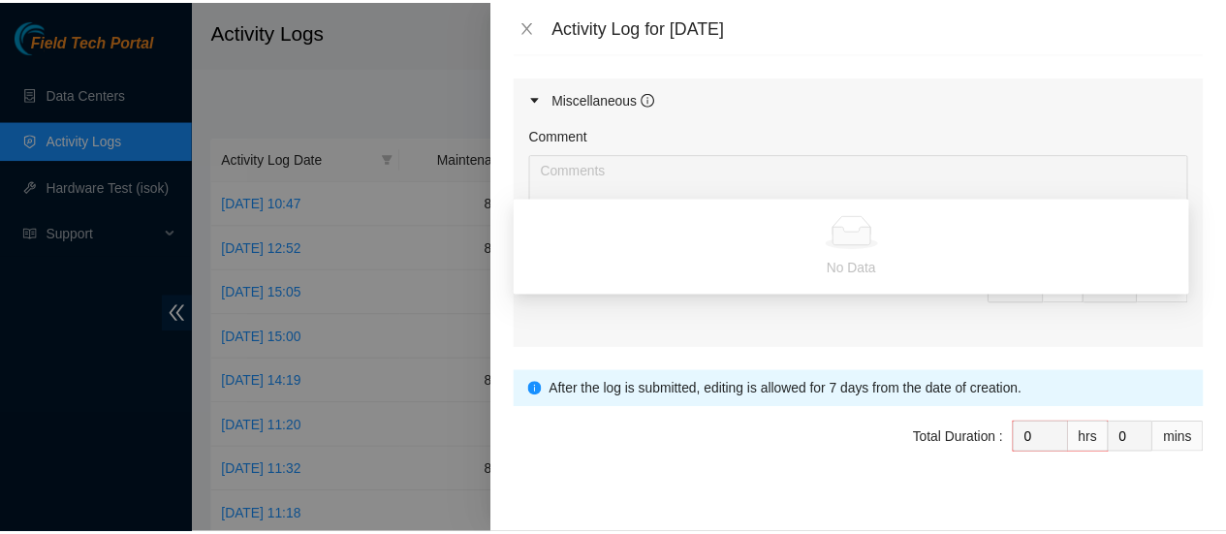
scroll to position [1034, 0]
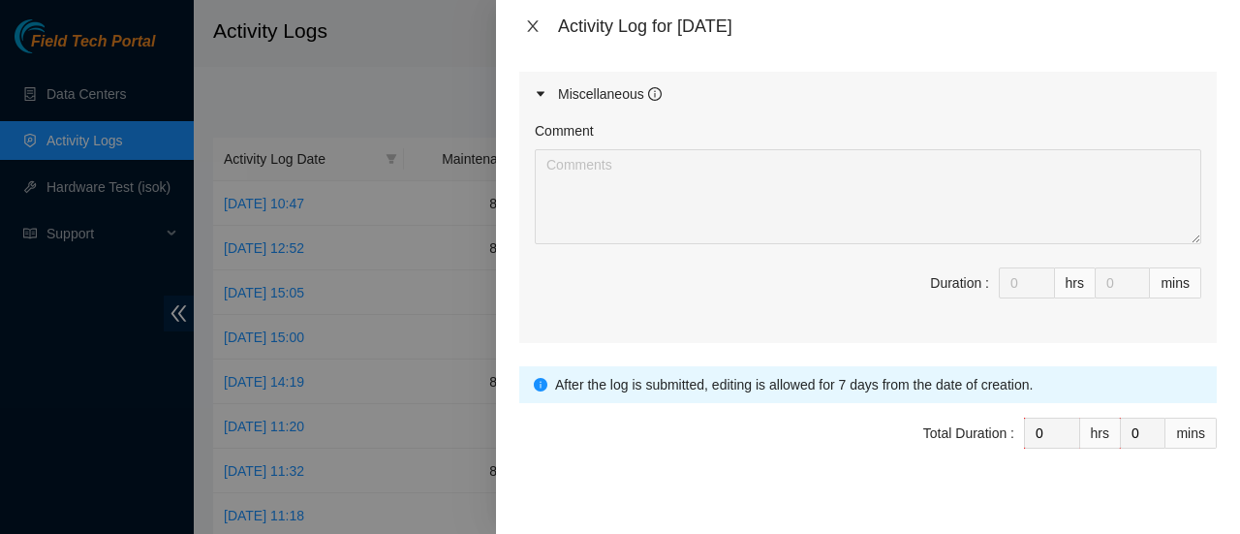
click at [531, 27] on icon "close" at bounding box center [532, 26] width 11 height 12
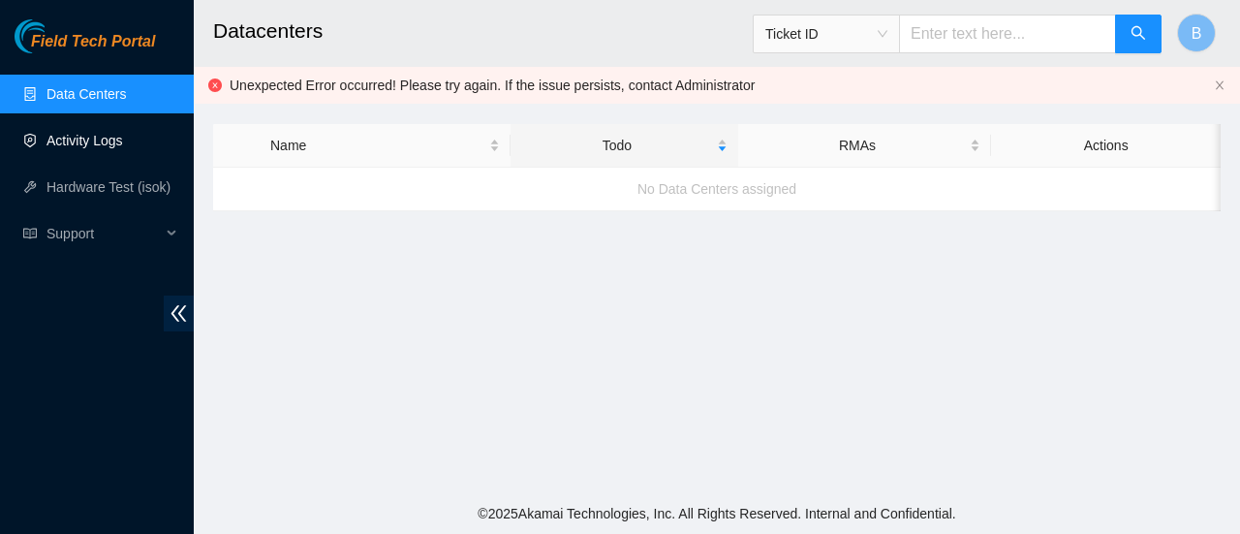
click at [118, 135] on link "Activity Logs" at bounding box center [85, 141] width 77 height 16
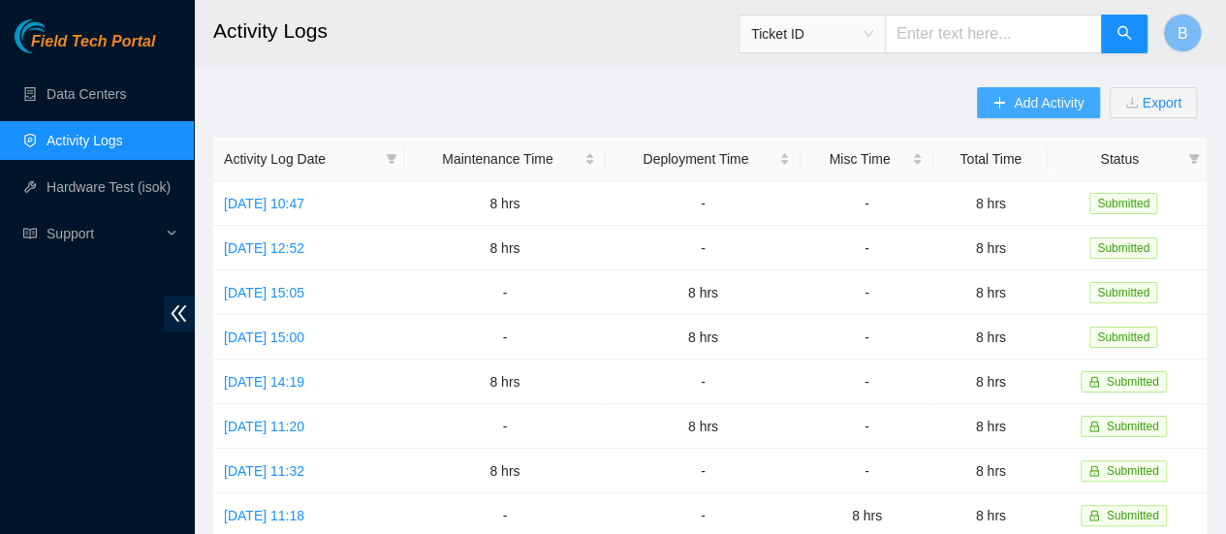
click at [1048, 102] on span "Add Activity" at bounding box center [1049, 102] width 70 height 21
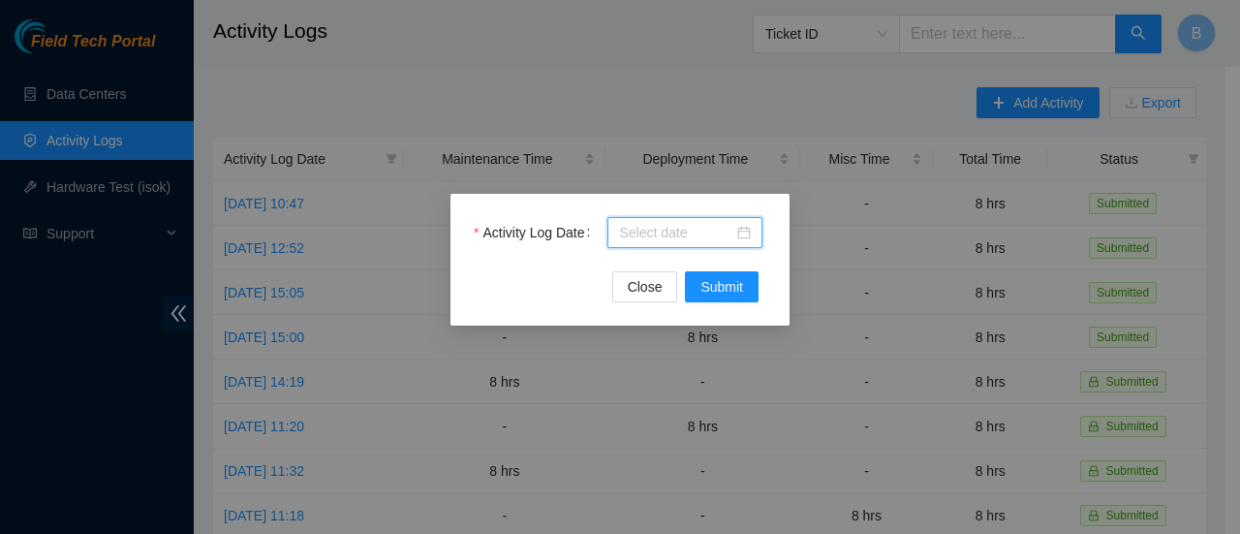
click at [696, 239] on body "Field Tech Portal Data Centers Activity Logs Hardware Test (isok) Support Activ…" at bounding box center [613, 267] width 1226 height 534
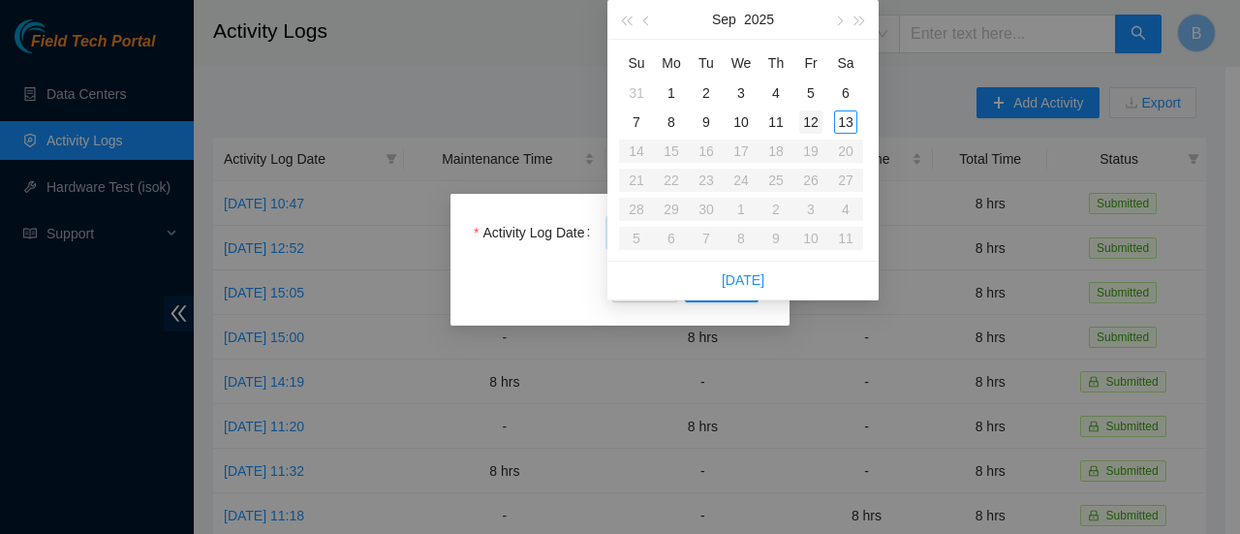
type input "2025-09-12"
click at [813, 113] on div "12" at bounding box center [810, 121] width 23 height 23
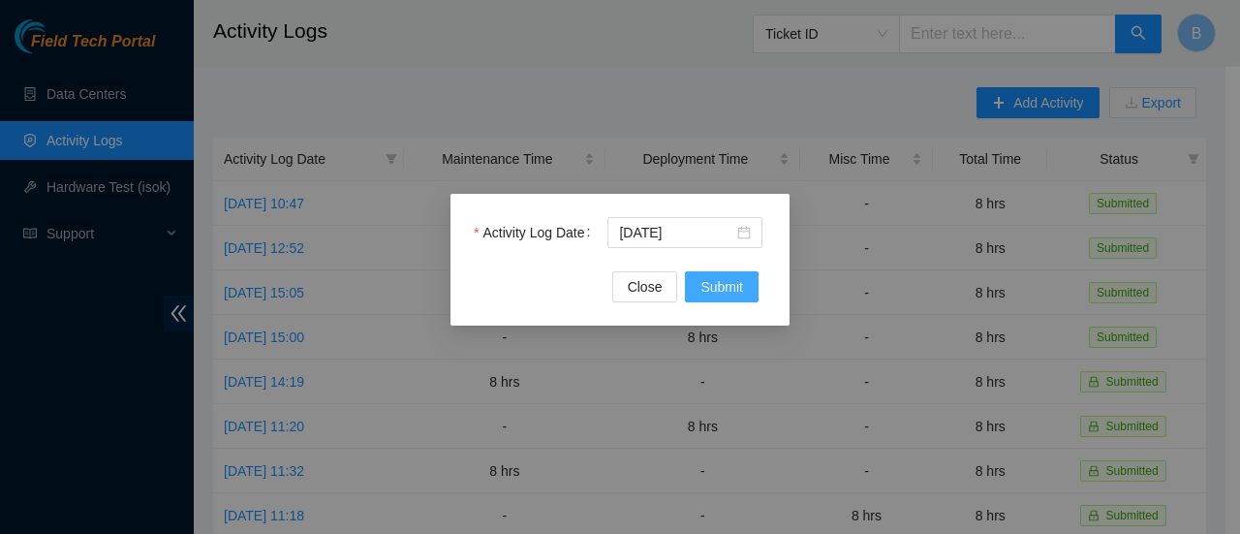
click at [739, 301] on button "Submit" at bounding box center [722, 286] width 74 height 31
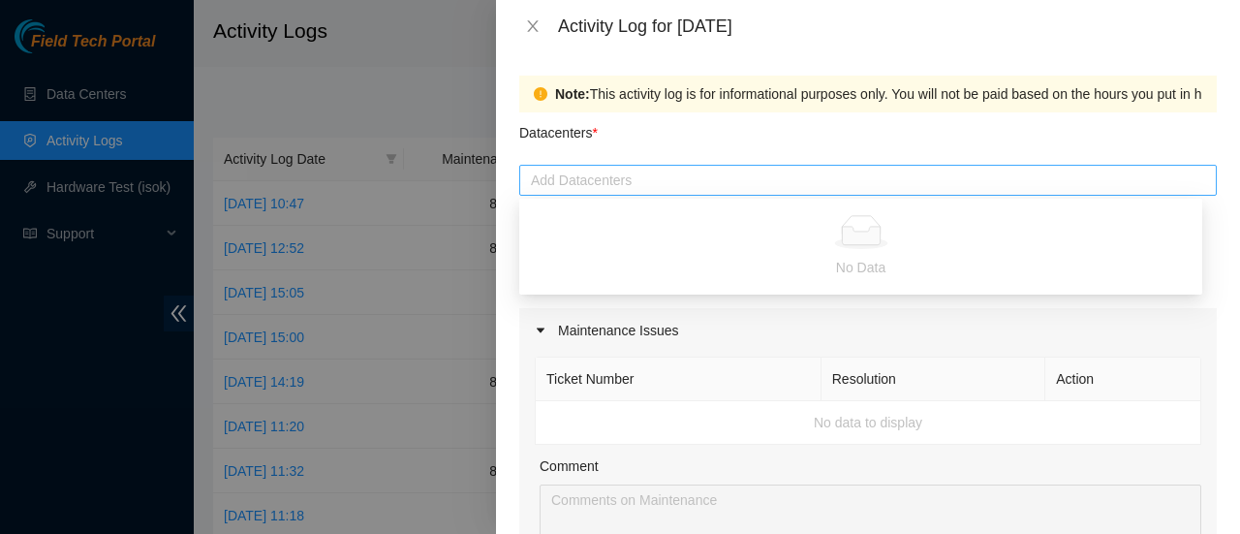
click at [626, 179] on div at bounding box center [868, 180] width 688 height 23
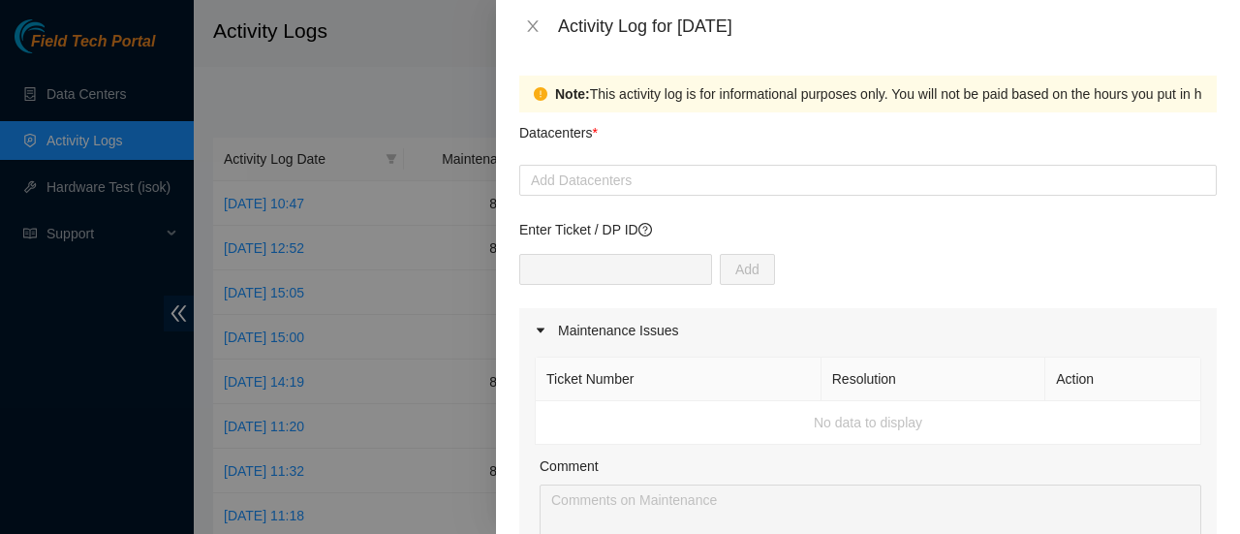
click at [112, 193] on div at bounding box center [620, 267] width 1240 height 534
click at [532, 20] on icon "close" at bounding box center [533, 26] width 16 height 16
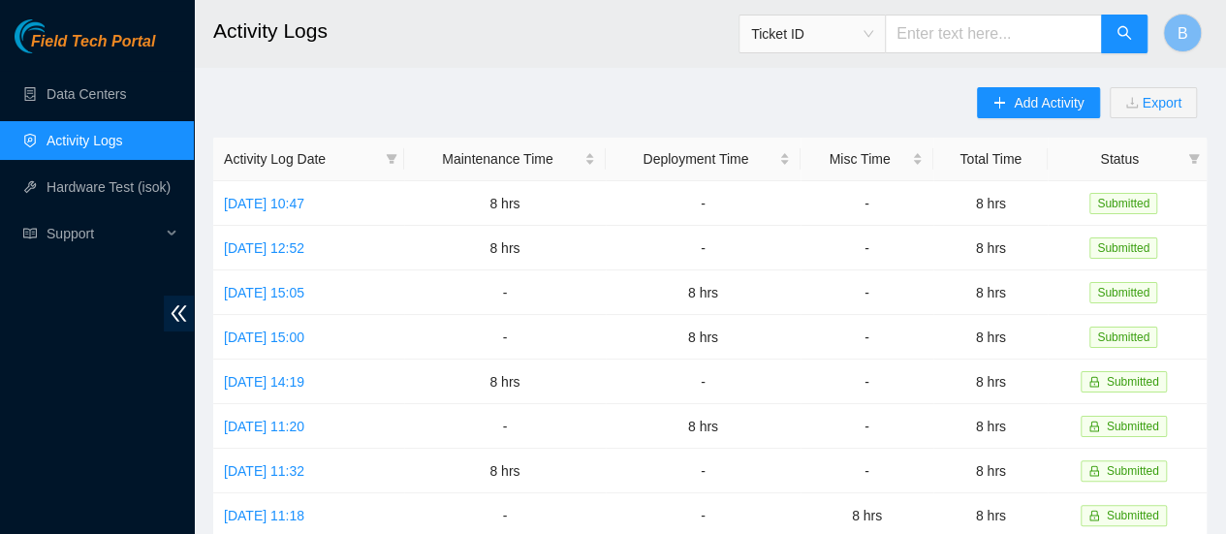
click at [112, 135] on link "Activity Logs" at bounding box center [85, 141] width 77 height 16
click at [1056, 108] on span "Add Activity" at bounding box center [1049, 102] width 70 height 21
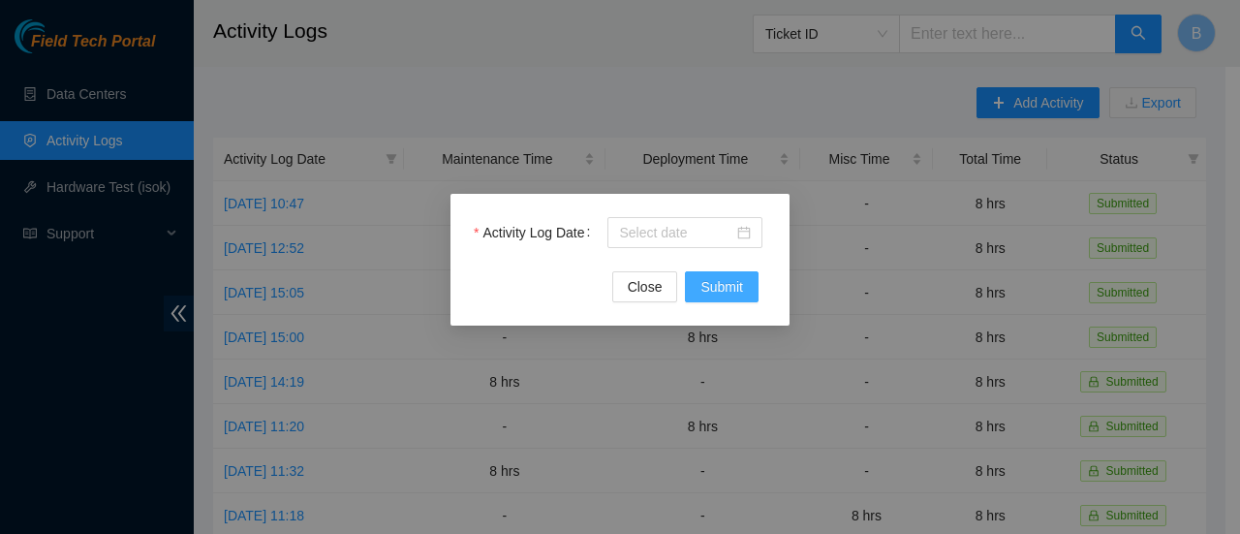
click at [740, 292] on span "Submit" at bounding box center [722, 286] width 43 height 21
click at [705, 232] on body "Field Tech Portal Data Centers Activity Logs Hardware Test (isok) Support Activ…" at bounding box center [613, 267] width 1226 height 534
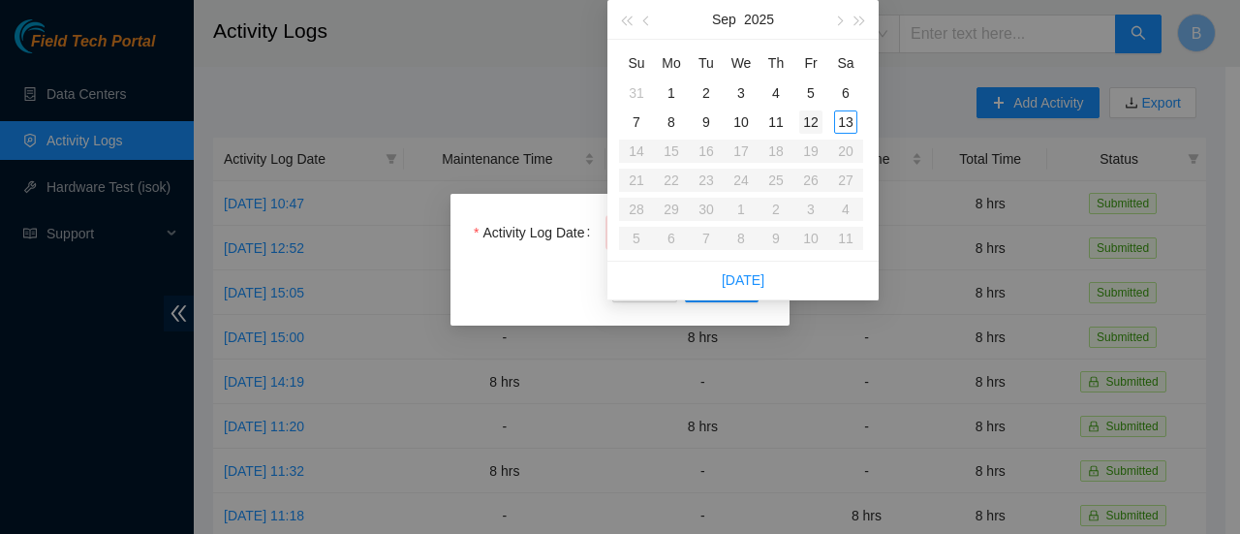
type input "[DATE]"
click at [817, 125] on div "12" at bounding box center [810, 121] width 23 height 23
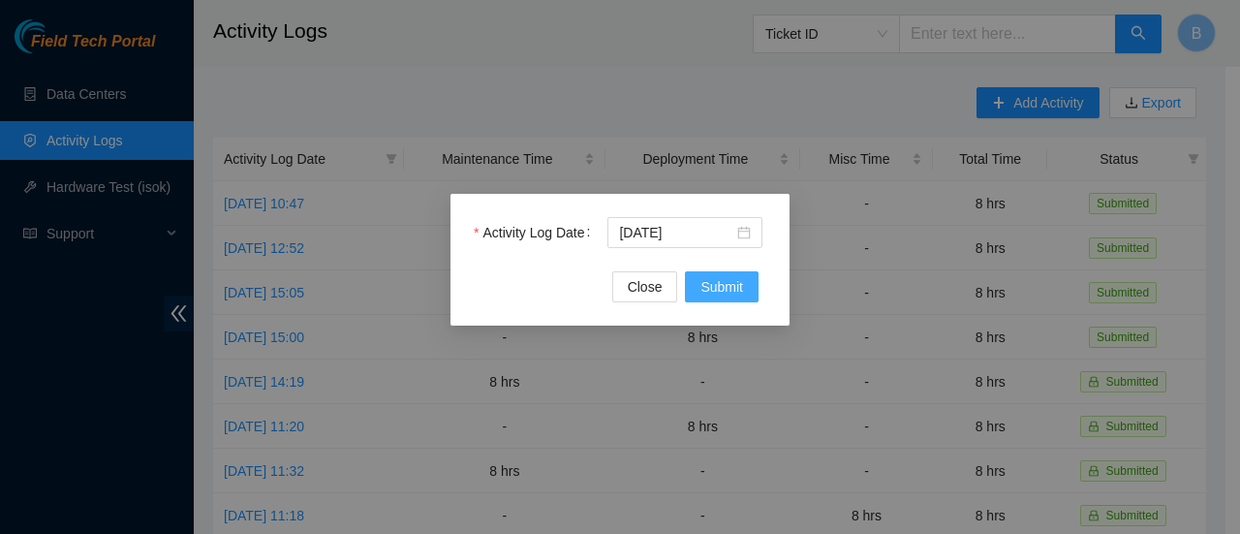
click at [731, 281] on span "Submit" at bounding box center [722, 286] width 43 height 21
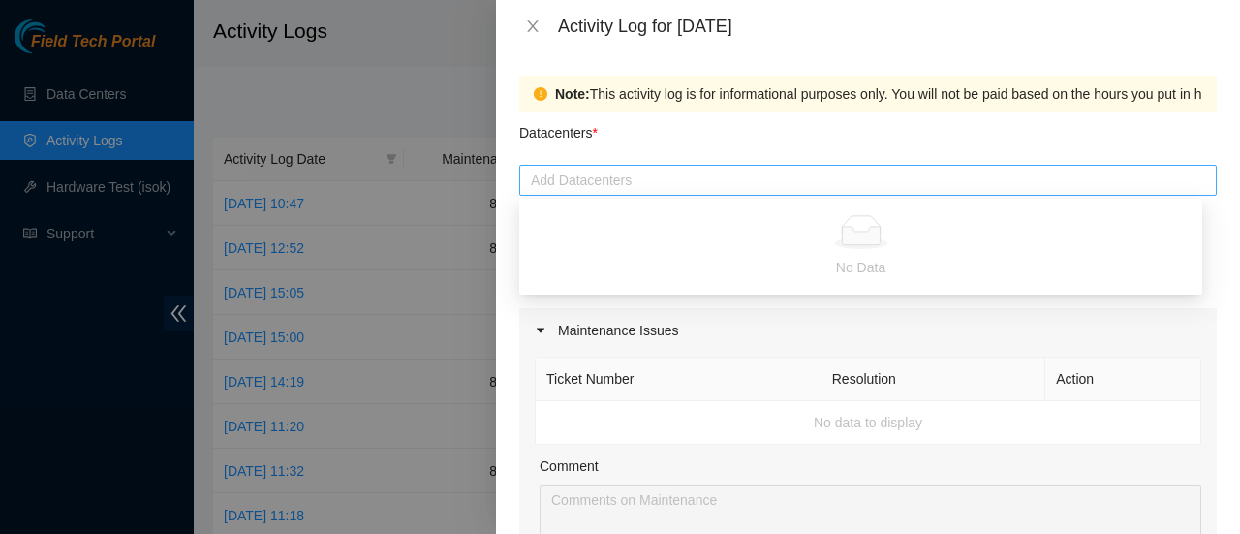
click at [632, 188] on div at bounding box center [868, 180] width 688 height 23
type input "corei"
click at [654, 178] on div at bounding box center [868, 180] width 688 height 23
type input "coresite"
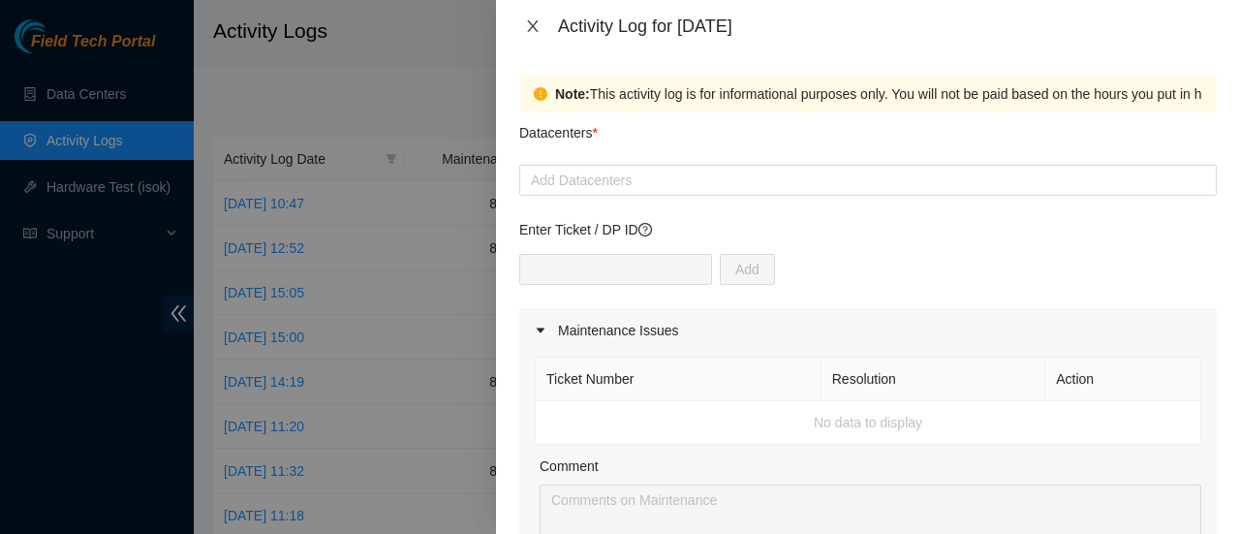
click at [539, 28] on icon "close" at bounding box center [533, 26] width 16 height 16
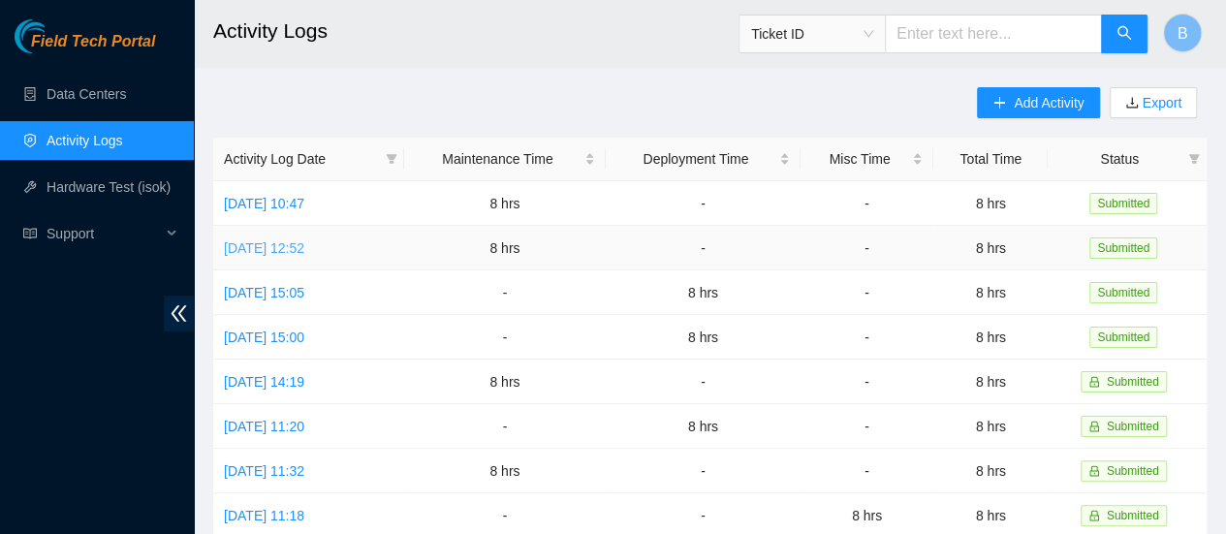
click at [304, 245] on link "[DATE] 12:52" at bounding box center [264, 248] width 80 height 16
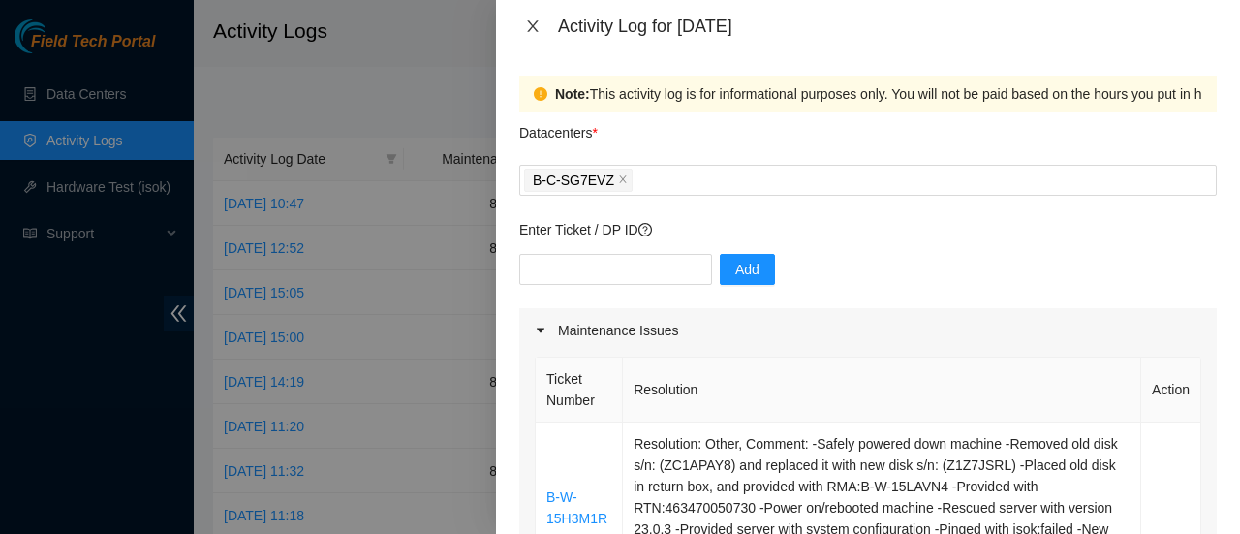
click at [534, 24] on icon "close" at bounding box center [532, 26] width 11 height 12
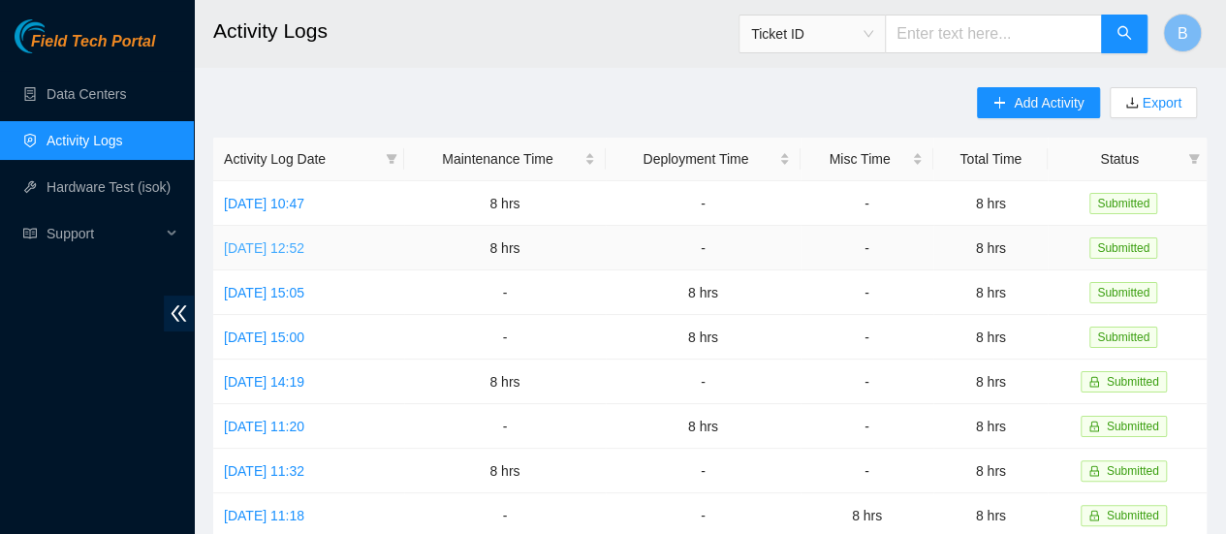
click at [304, 249] on link "[DATE] 12:52" at bounding box center [264, 248] width 80 height 16
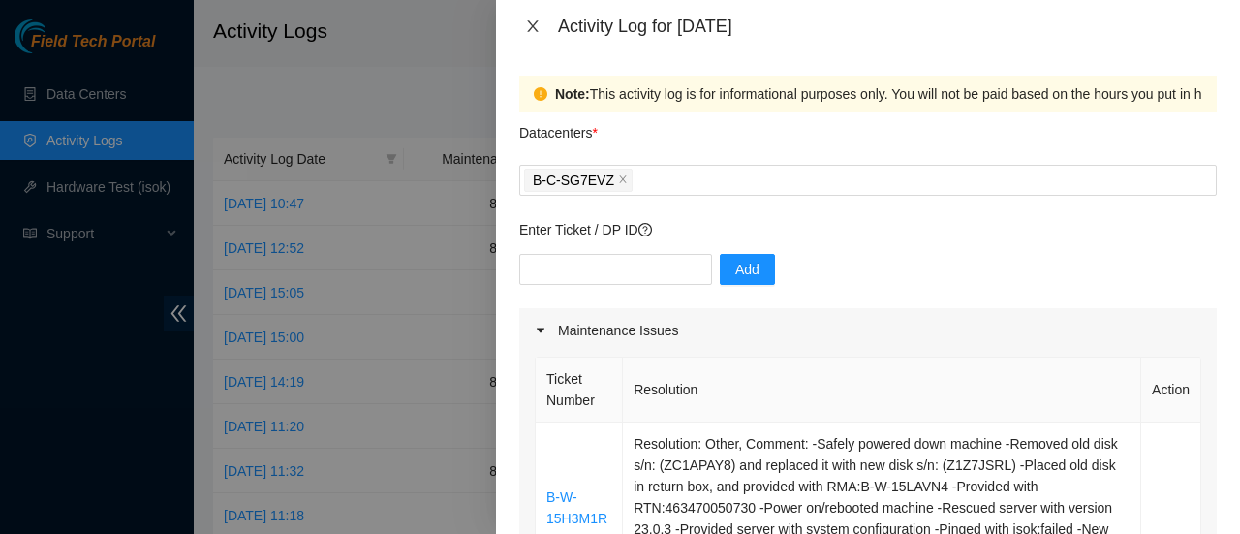
click at [536, 29] on icon "close" at bounding box center [532, 26] width 11 height 12
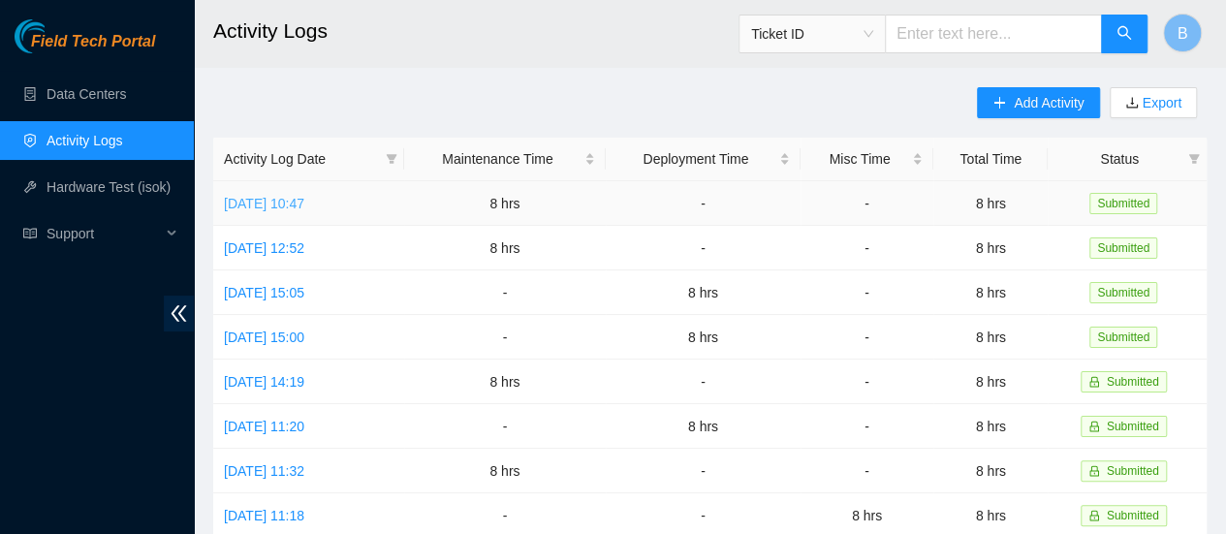
click at [304, 196] on link "[DATE] 10:47" at bounding box center [264, 204] width 80 height 16
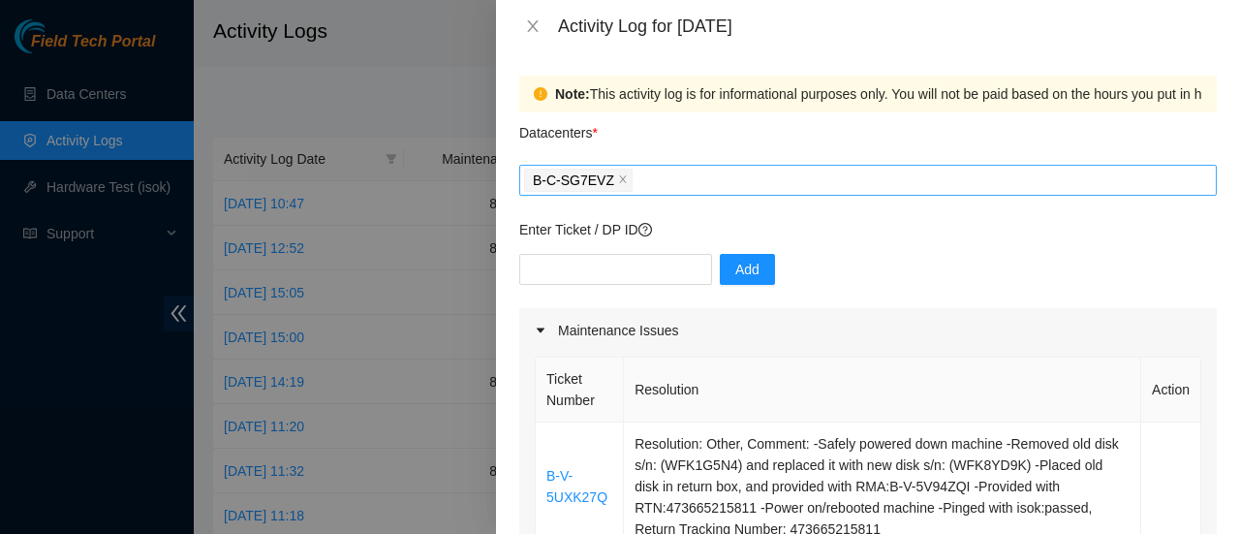
click at [568, 178] on span "B-C-SG7EVZ" at bounding box center [573, 180] width 81 height 21
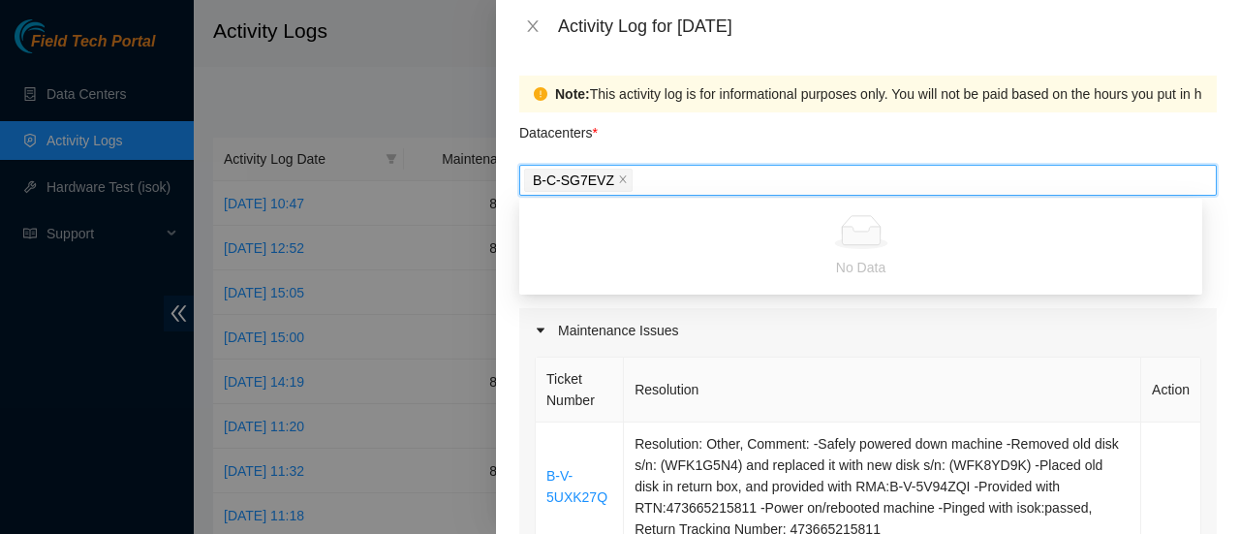
click at [565, 178] on span "B-C-SG7EVZ" at bounding box center [573, 180] width 81 height 21
drag, startPoint x: 672, startPoint y: 177, endPoint x: 523, endPoint y: 160, distance: 150.2
click at [523, 160] on div "Datacenters * B-C-SG7EVZ" at bounding box center [868, 153] width 698 height 83
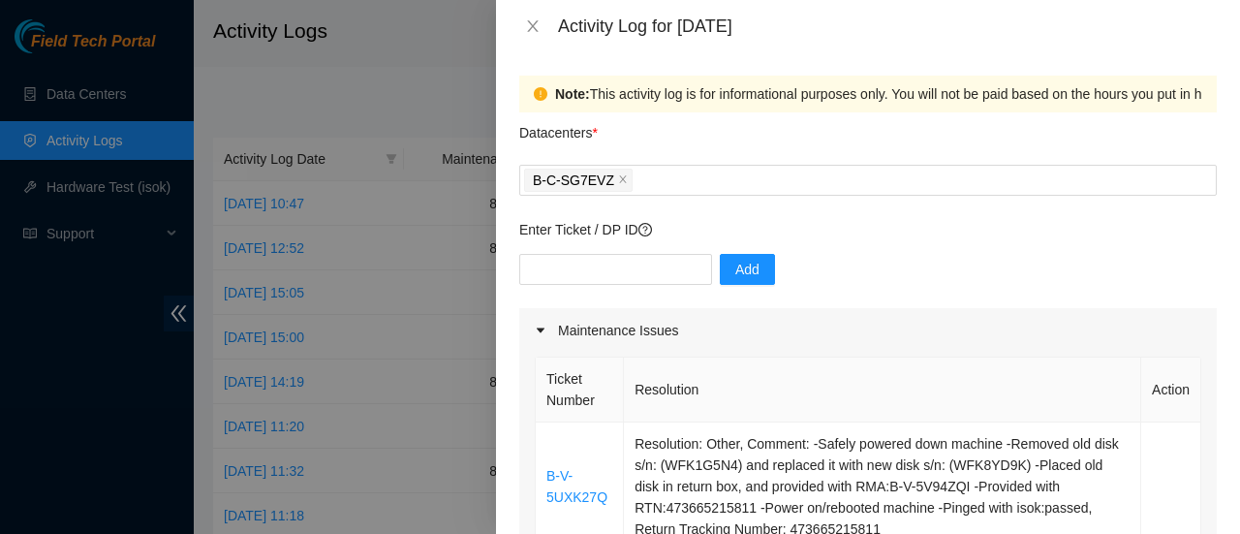
drag, startPoint x: 562, startPoint y: 177, endPoint x: 424, endPoint y: 67, distance: 176.4
click at [424, 67] on div at bounding box center [620, 267] width 1240 height 534
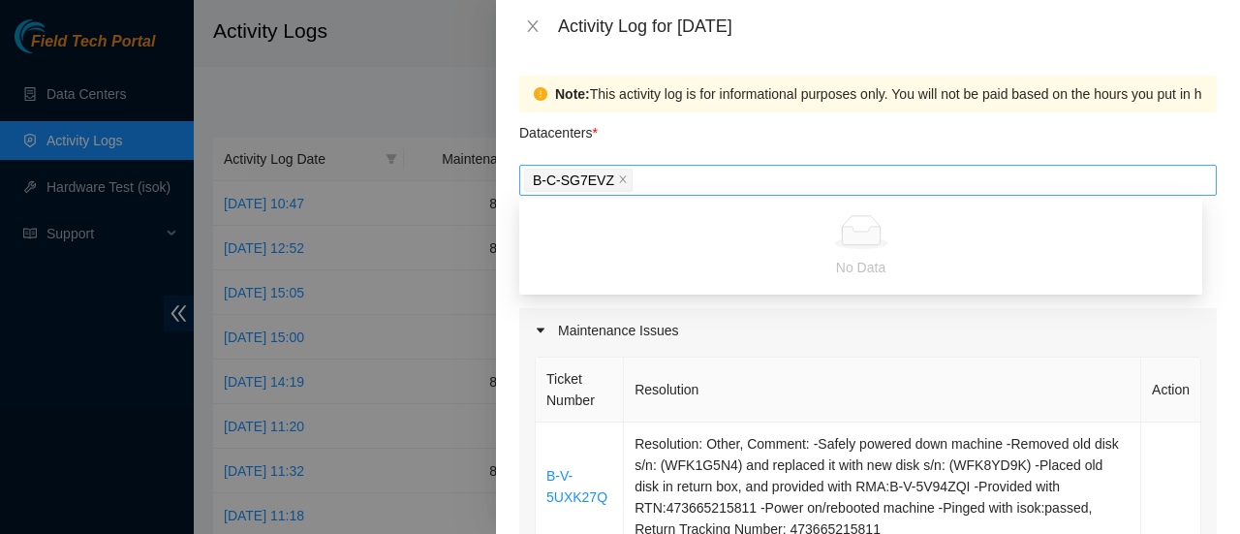
drag, startPoint x: 635, startPoint y: 181, endPoint x: 537, endPoint y: 170, distance: 98.6
click at [537, 170] on div "B-C-SG7EVZ" at bounding box center [868, 180] width 688 height 27
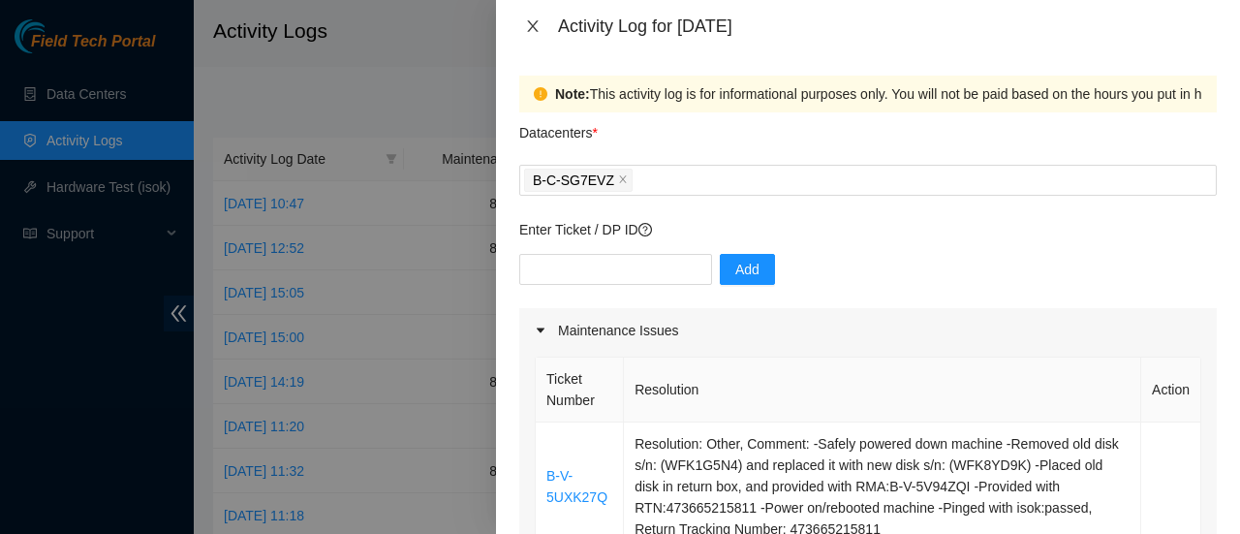
click at [529, 32] on icon "close" at bounding box center [533, 26] width 16 height 16
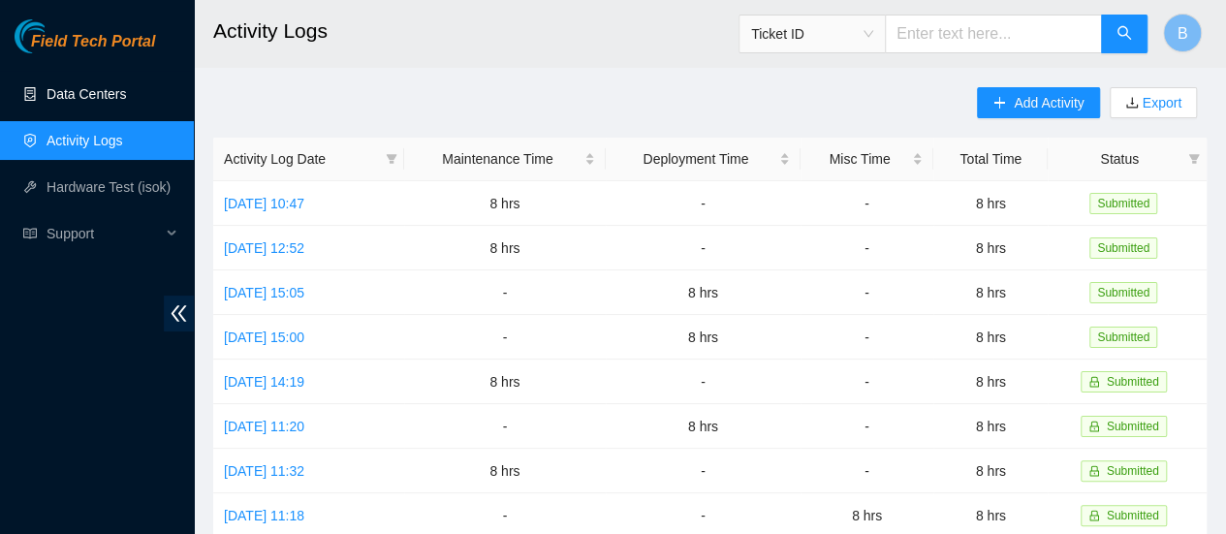
click at [104, 90] on link "Data Centers" at bounding box center [86, 94] width 79 height 16
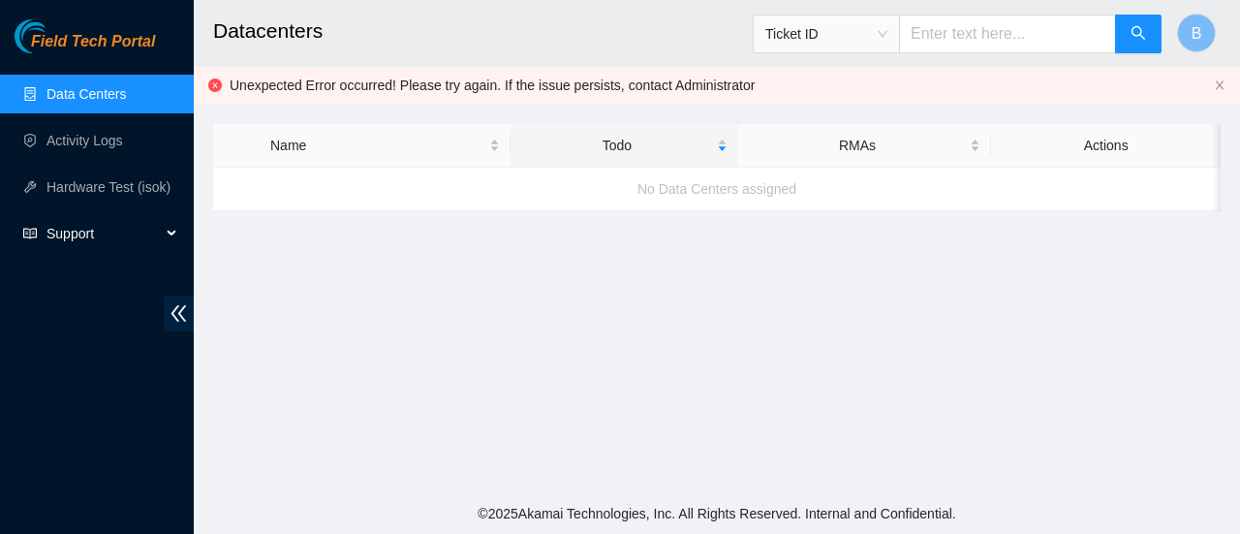
click at [178, 229] on div "Support" at bounding box center [97, 233] width 194 height 39
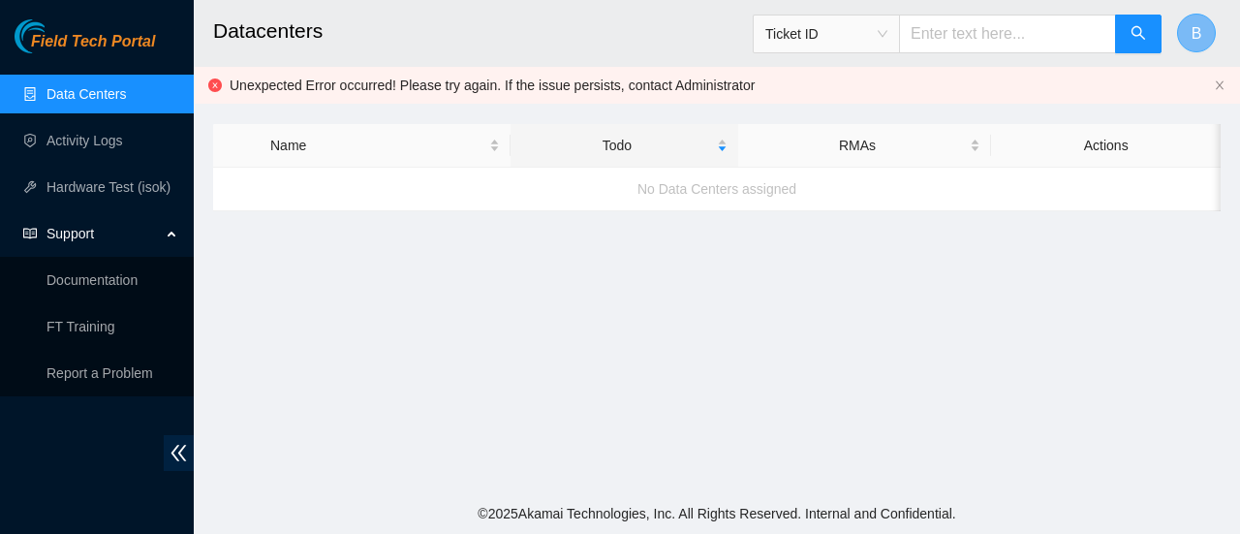
click at [1201, 42] on span "B" at bounding box center [1197, 33] width 11 height 24
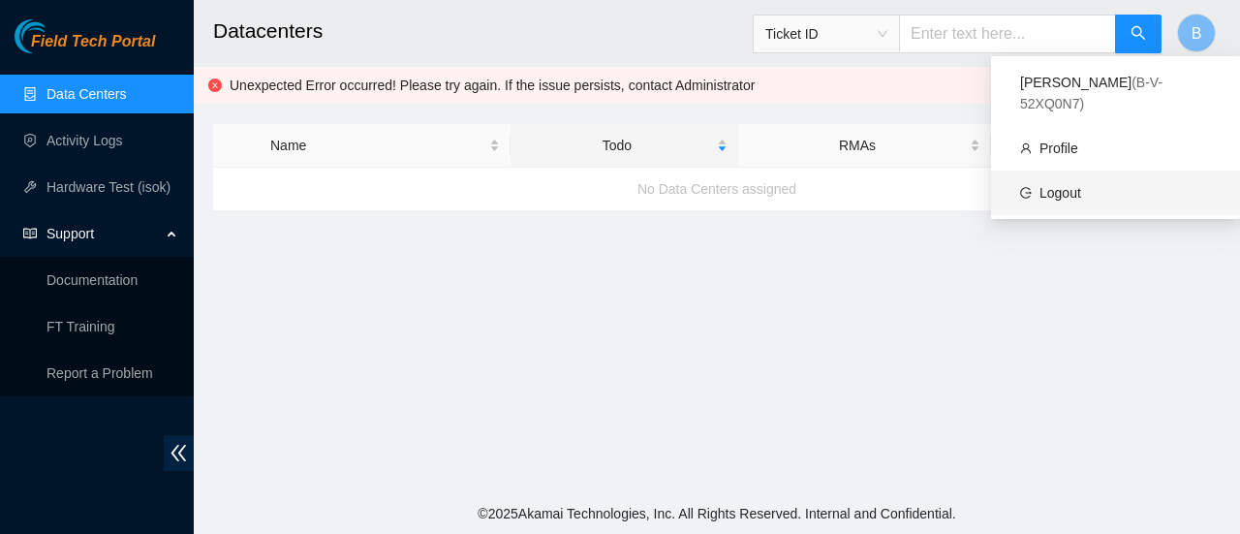
click at [1074, 185] on link "Logout" at bounding box center [1061, 193] width 42 height 16
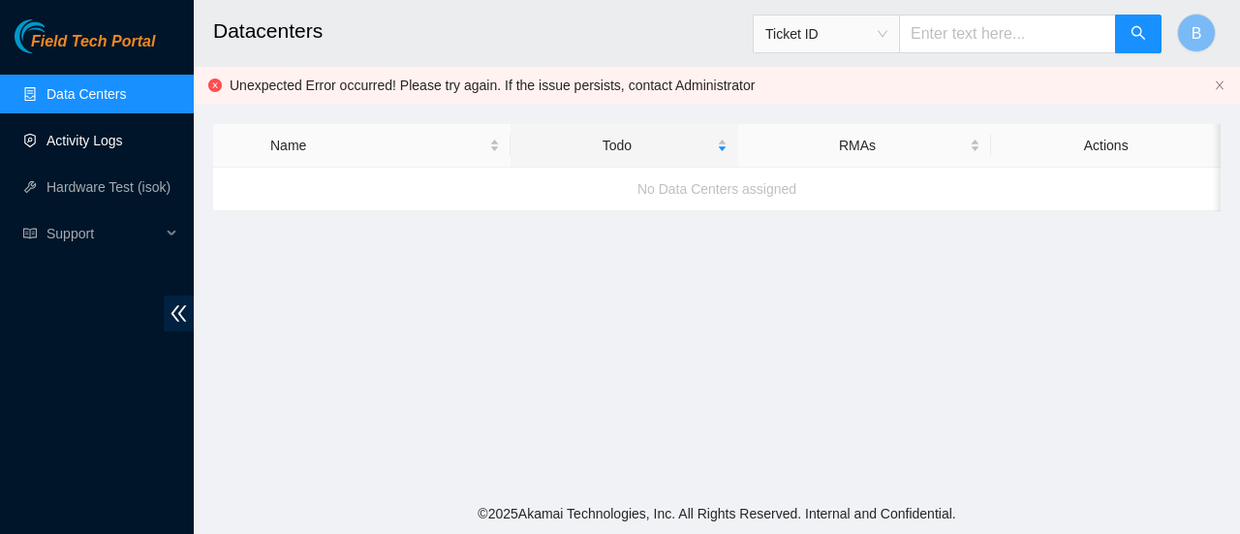
click at [96, 144] on link "Activity Logs" at bounding box center [85, 141] width 77 height 16
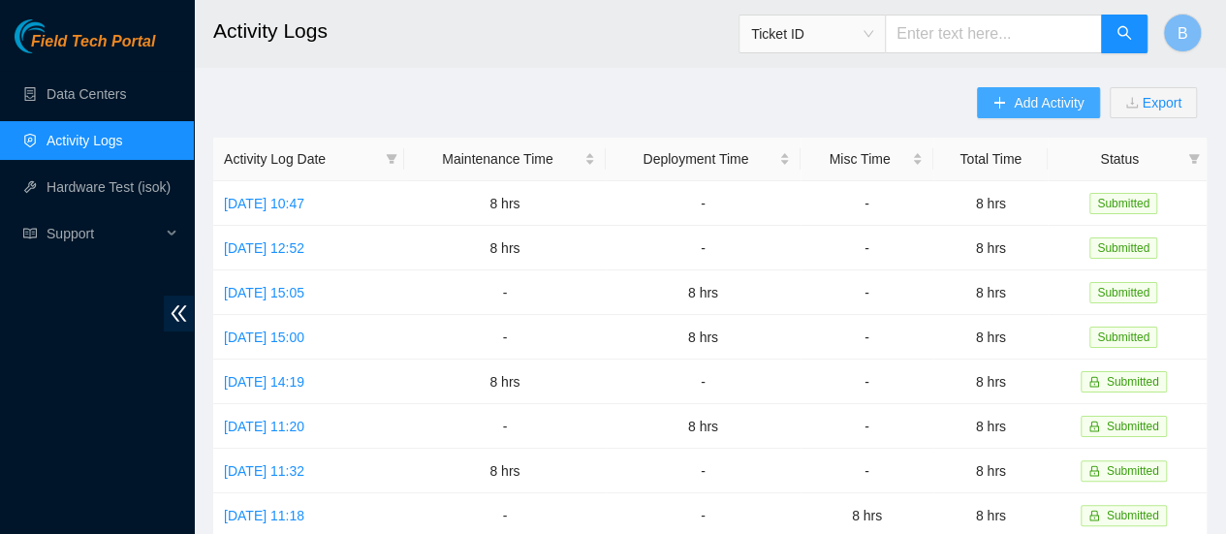
click at [1033, 93] on span "Add Activity" at bounding box center [1049, 102] width 70 height 21
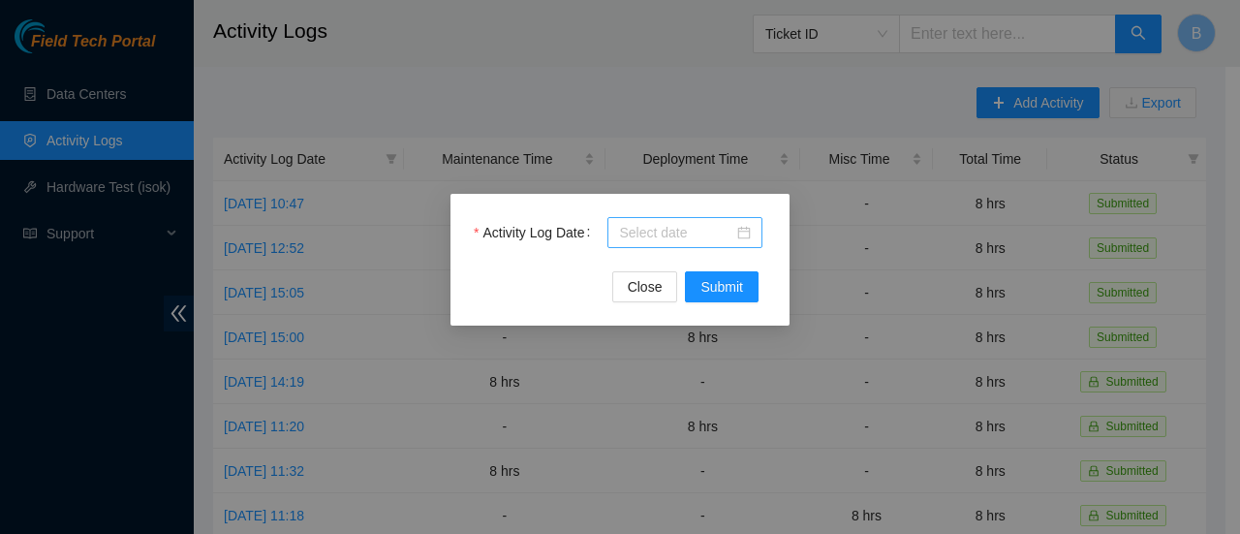
click at [736, 243] on div at bounding box center [685, 232] width 155 height 31
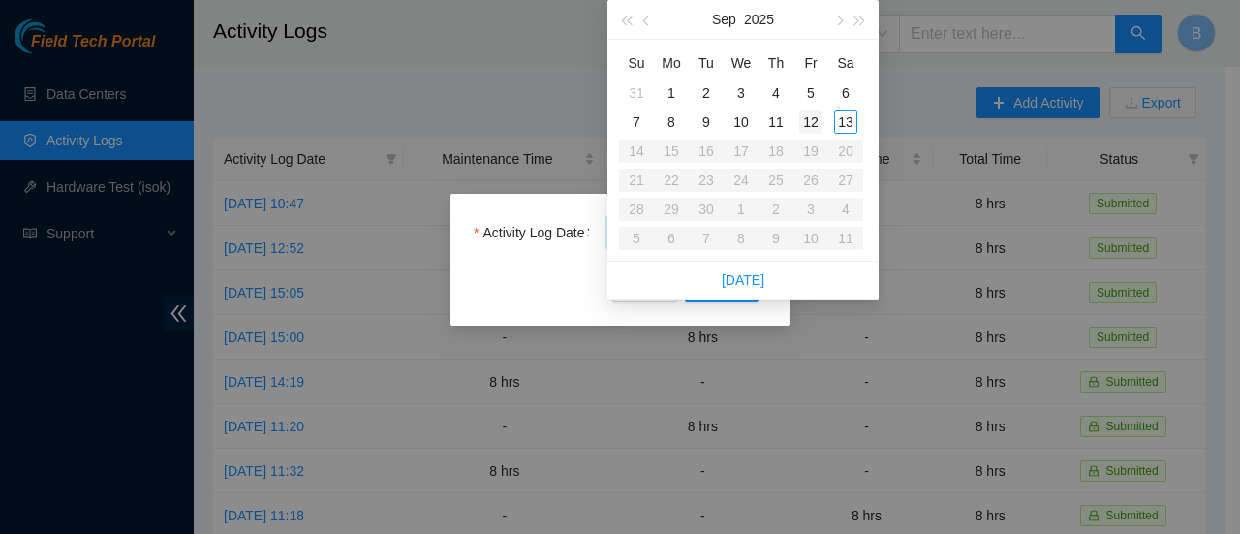
type input "[DATE]"
click at [816, 124] on div "12" at bounding box center [810, 121] width 23 height 23
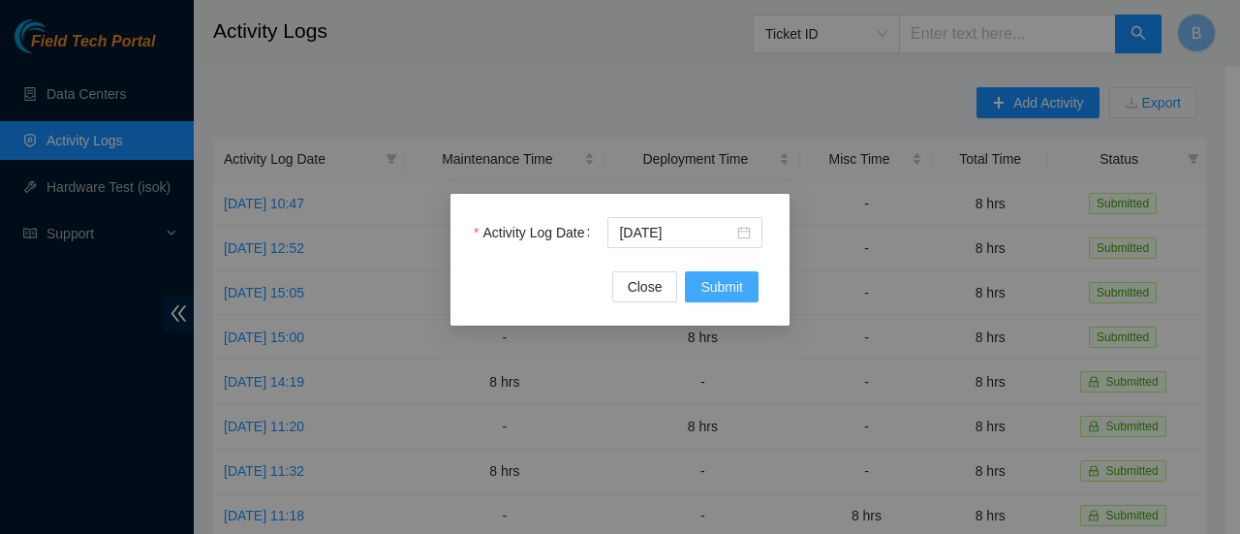
click at [729, 272] on button "Submit" at bounding box center [722, 286] width 74 height 31
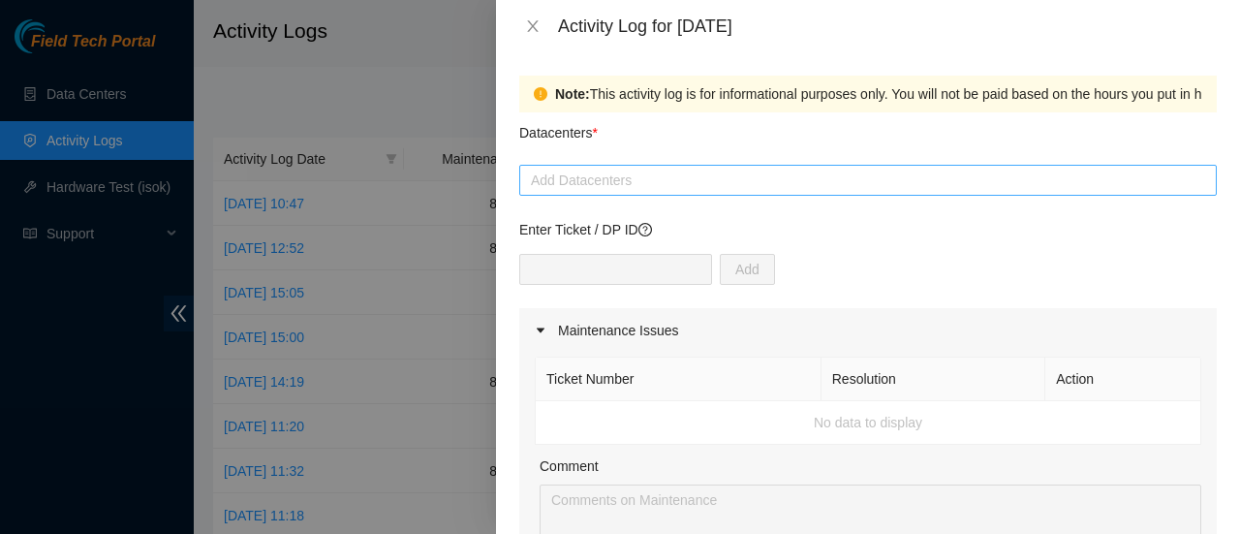
click at [623, 194] on div "Add Datacenters" at bounding box center [868, 180] width 698 height 31
